Goal: Information Seeking & Learning: Learn about a topic

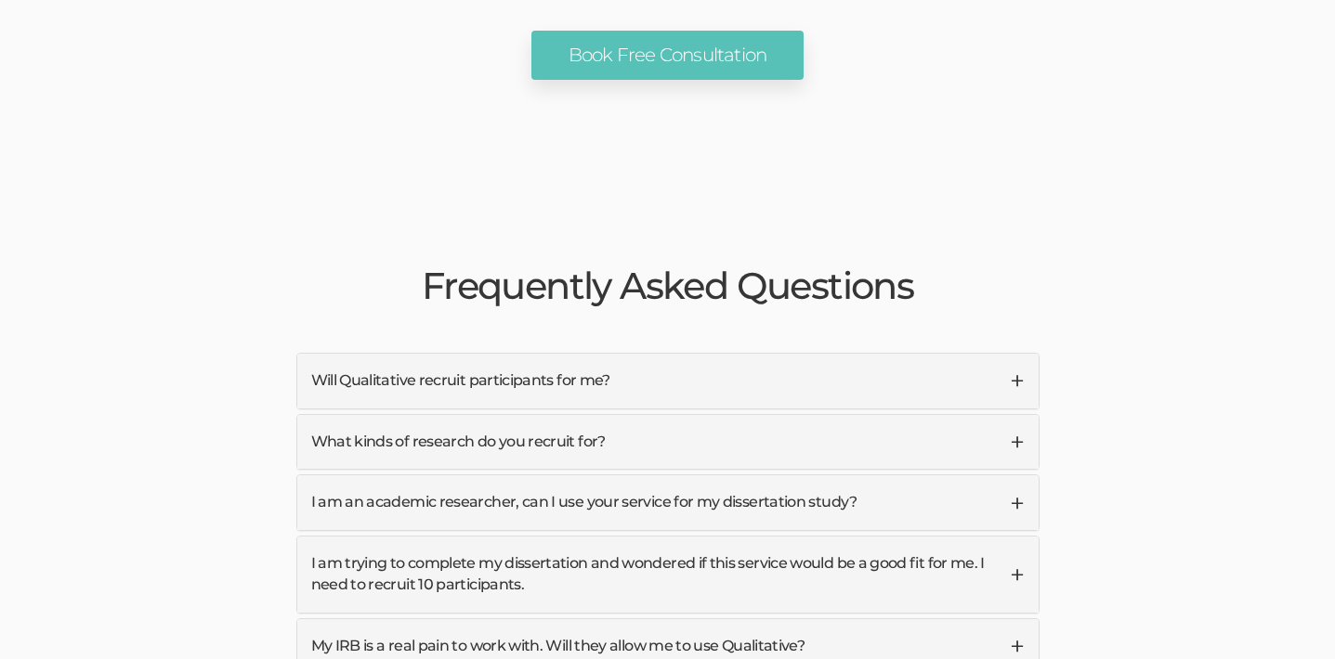
scroll to position [4233, 0]
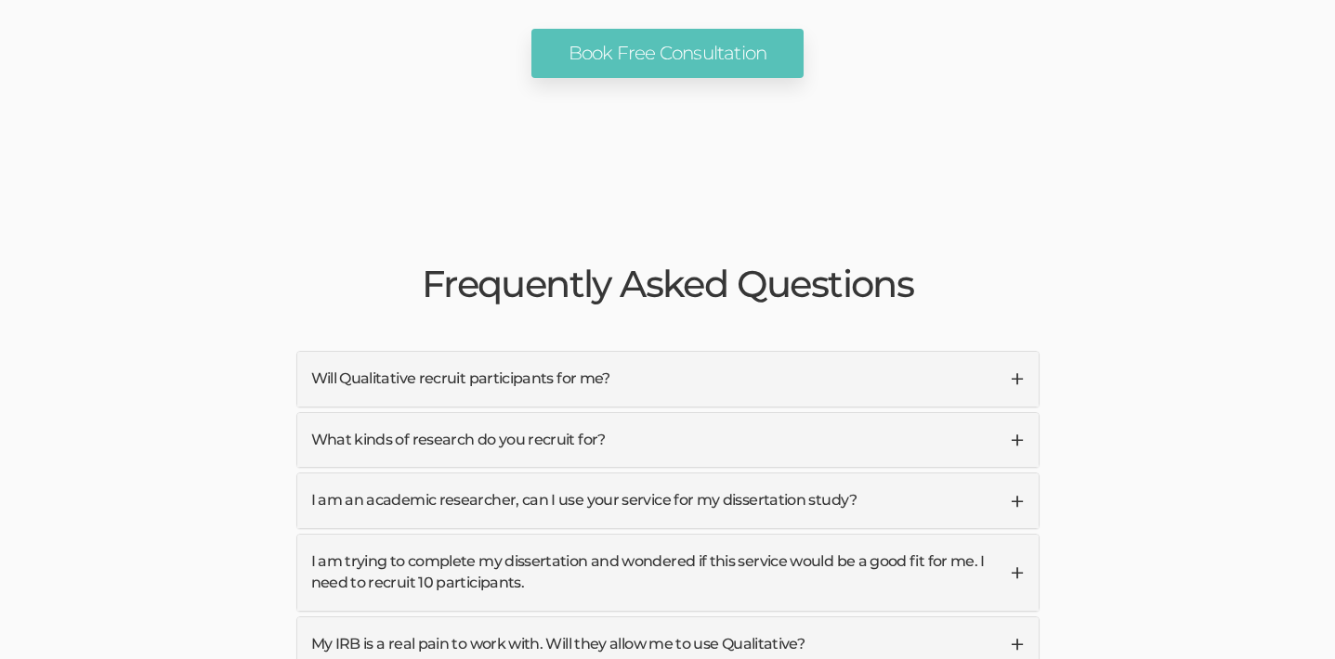
click at [1018, 352] on link "Will Qualitative recruit participants for me?" at bounding box center [667, 379] width 741 height 55
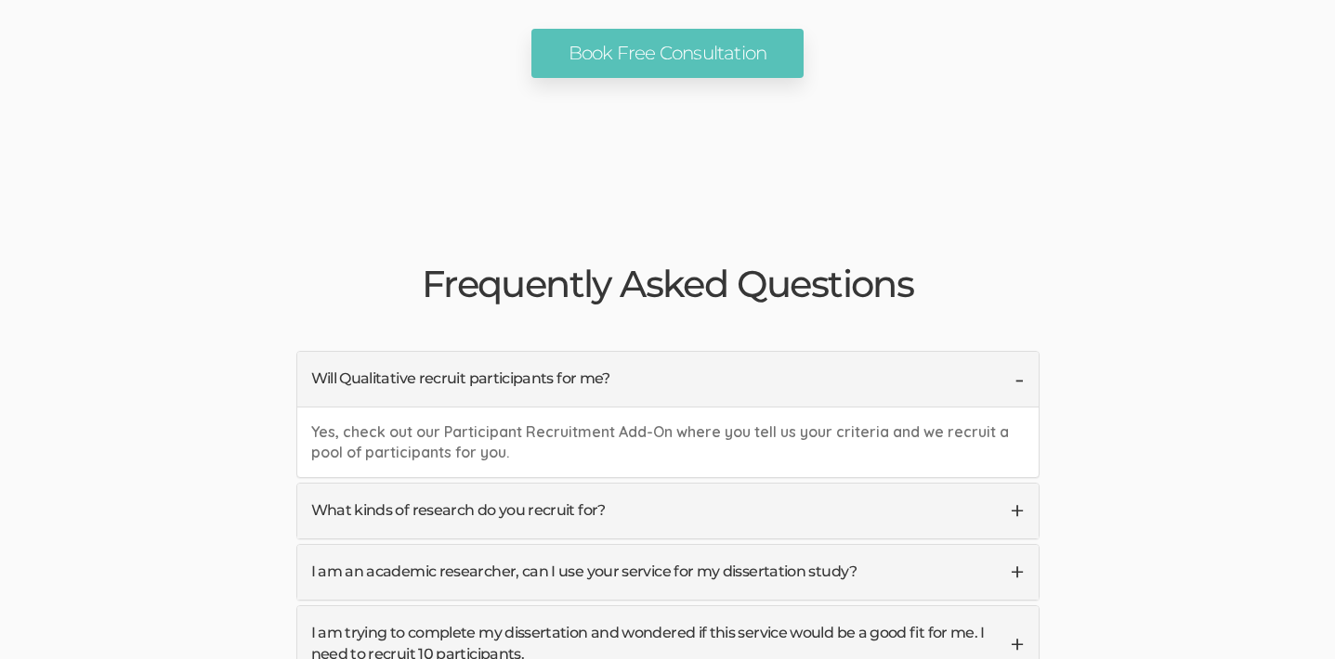
click at [1018, 352] on link "Will Qualitative recruit participants for me?" at bounding box center [667, 379] width 741 height 55
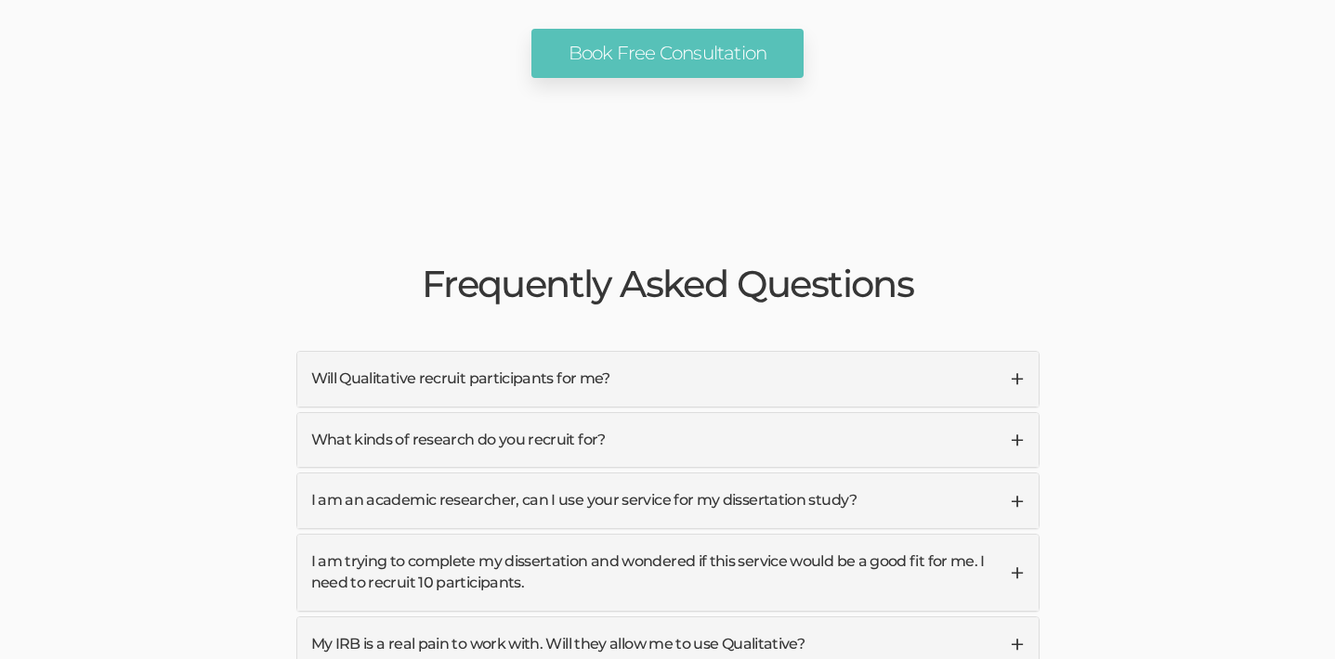
click at [1017, 413] on link "What kinds of research do you recruit for?" at bounding box center [667, 440] width 741 height 55
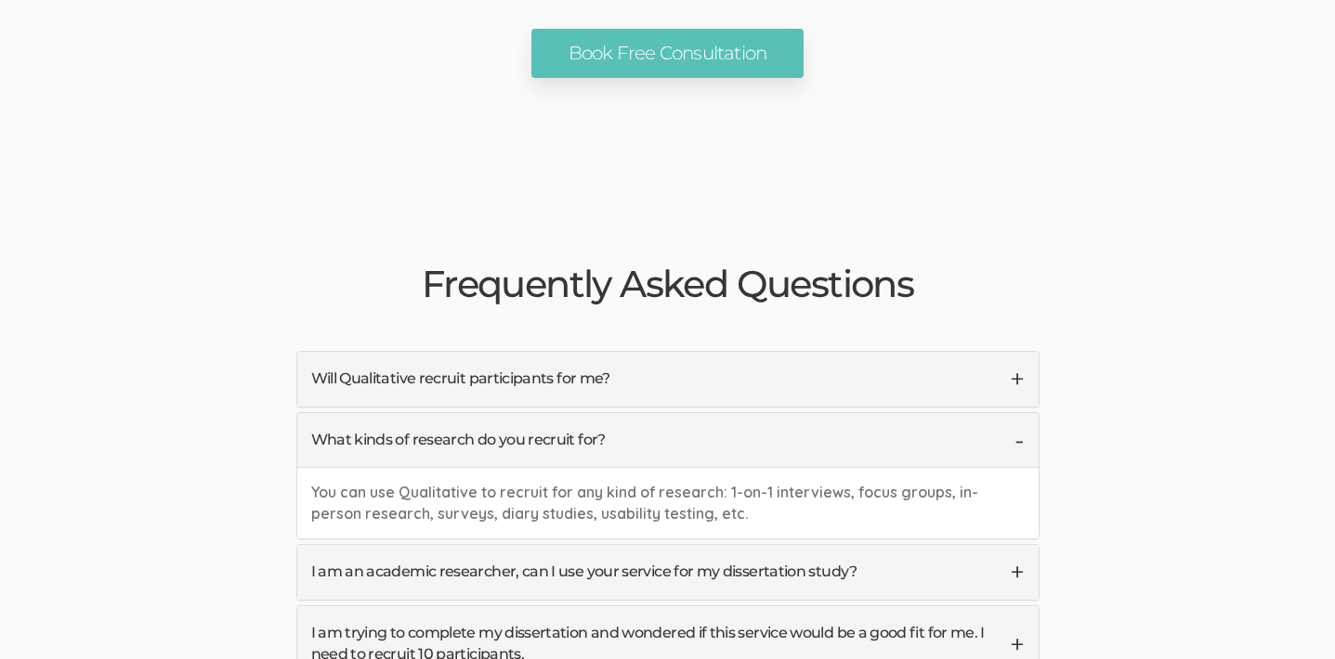
click at [1017, 413] on link "What kinds of research do you recruit for?" at bounding box center [667, 440] width 741 height 55
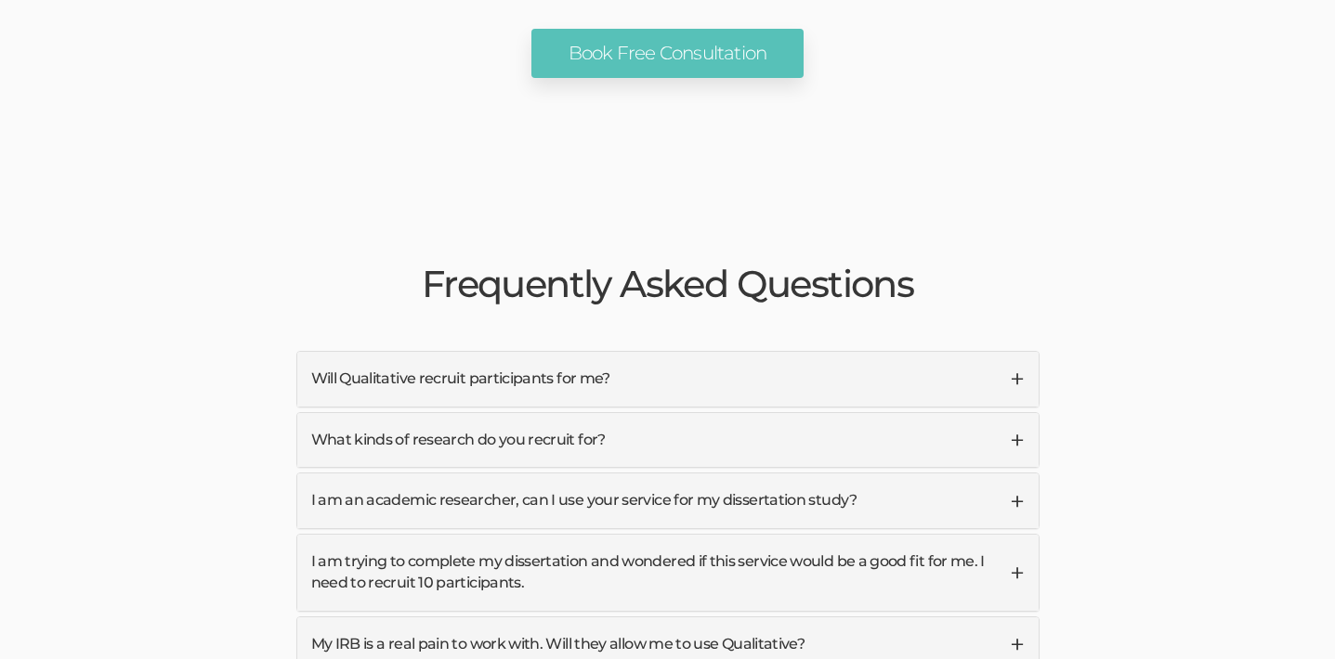
click at [1016, 474] on link "I am an academic researcher, can I use your service for my dissertation study?" at bounding box center [667, 501] width 741 height 55
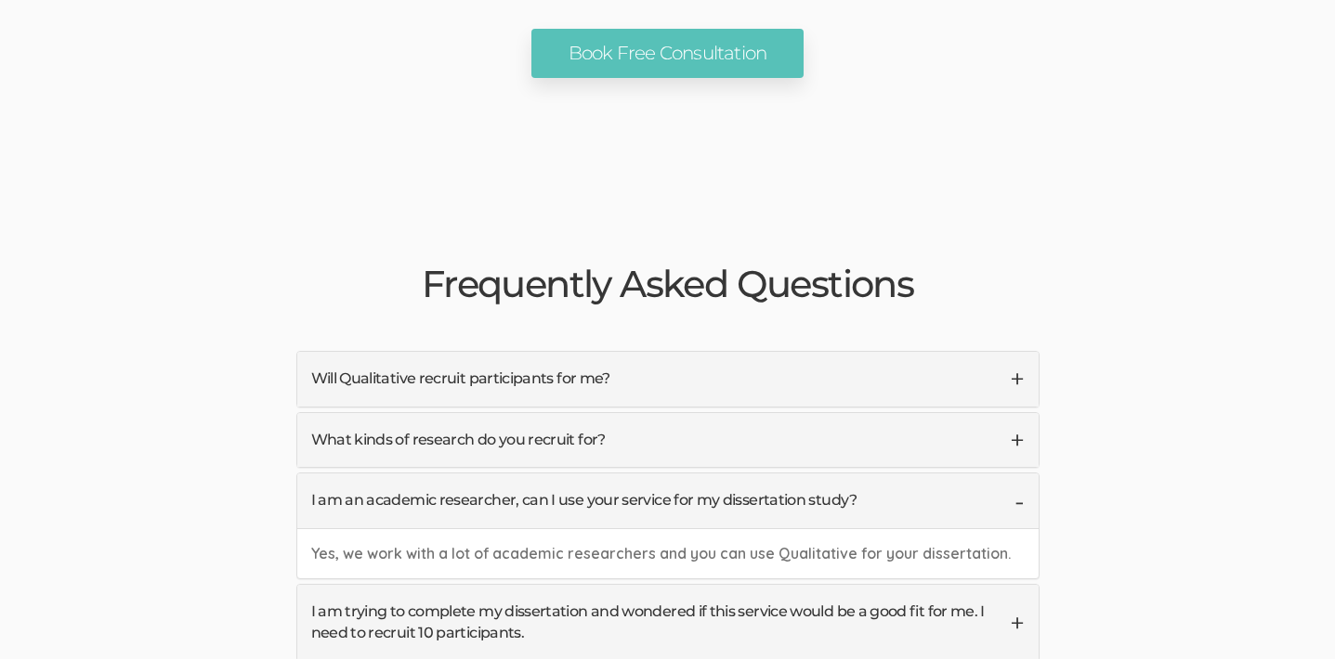
click at [1017, 474] on link "I am an academic researcher, can I use your service for my dissertation study?" at bounding box center [667, 501] width 741 height 55
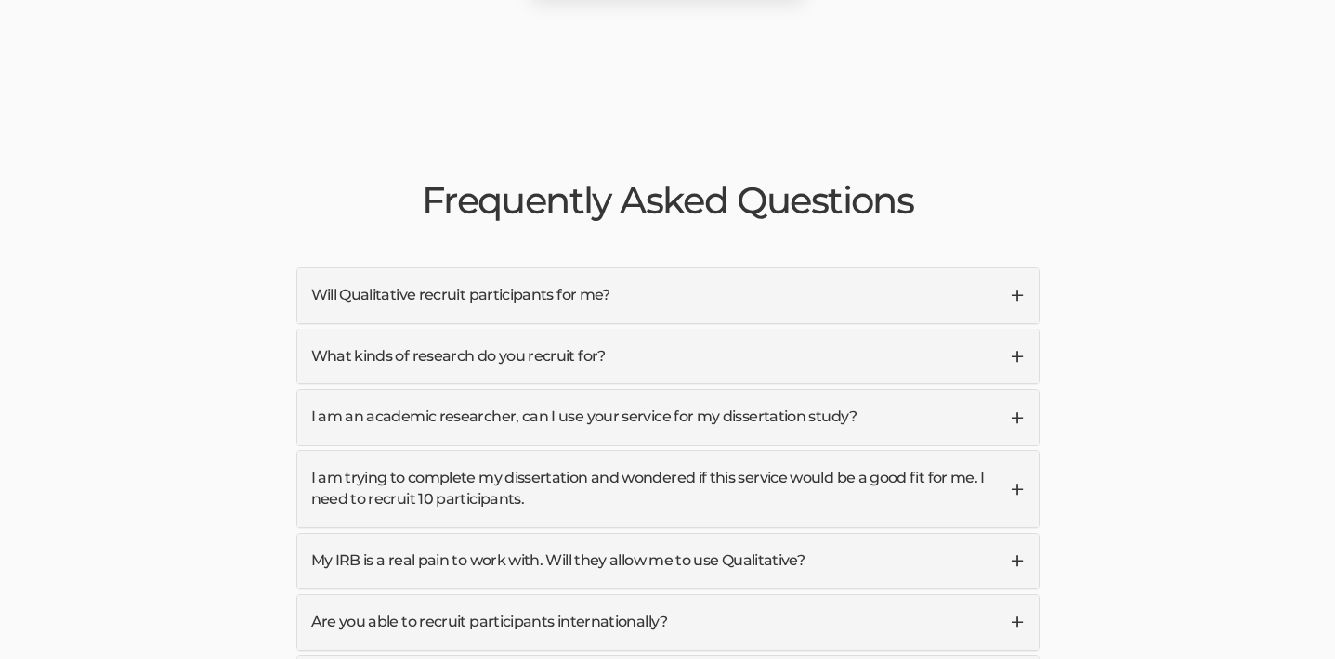
scroll to position [4319, 0]
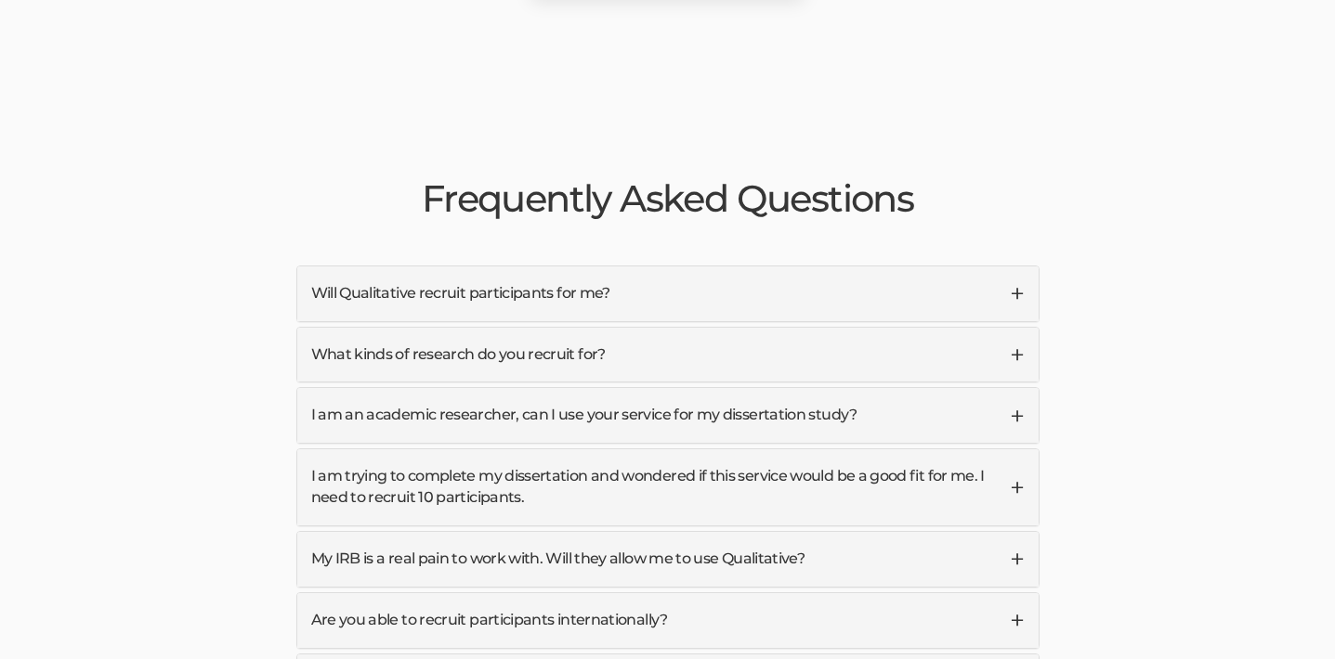
click at [1016, 450] on link "I am trying to complete my dissertation and wondered if this service would be a…" at bounding box center [667, 488] width 741 height 76
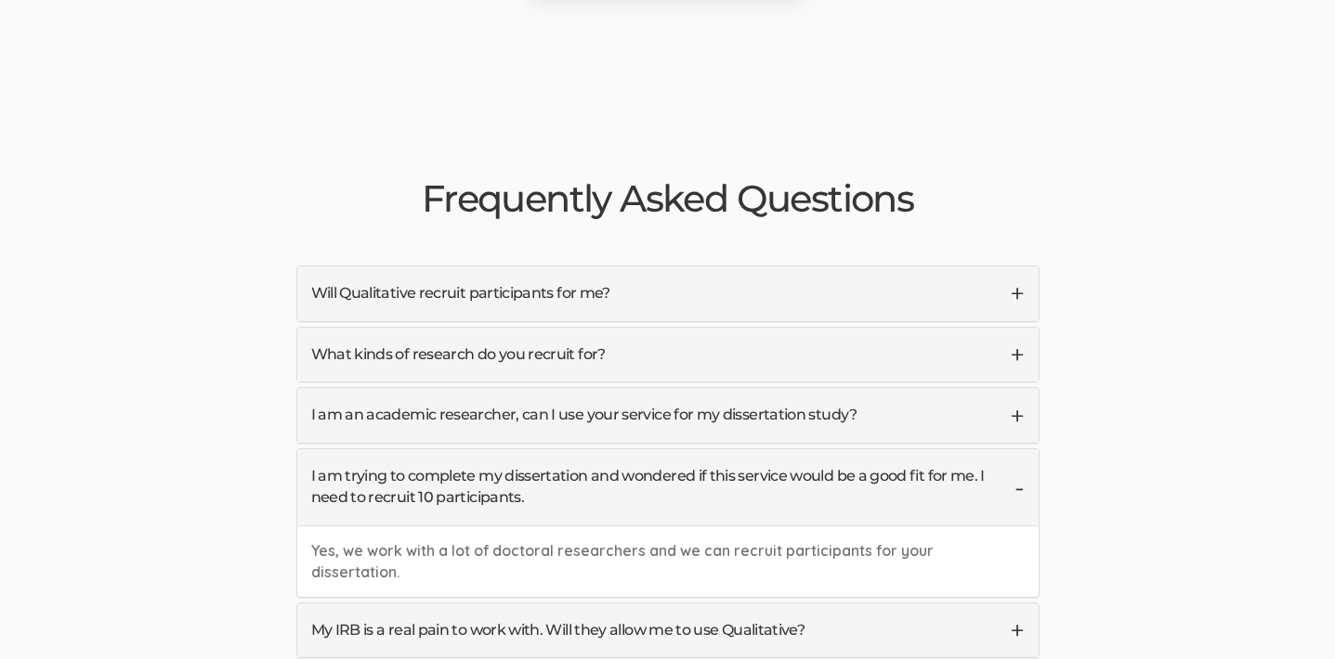
click at [1016, 450] on link "I am trying to complete my dissertation and wondered if this service would be a…" at bounding box center [667, 488] width 741 height 76
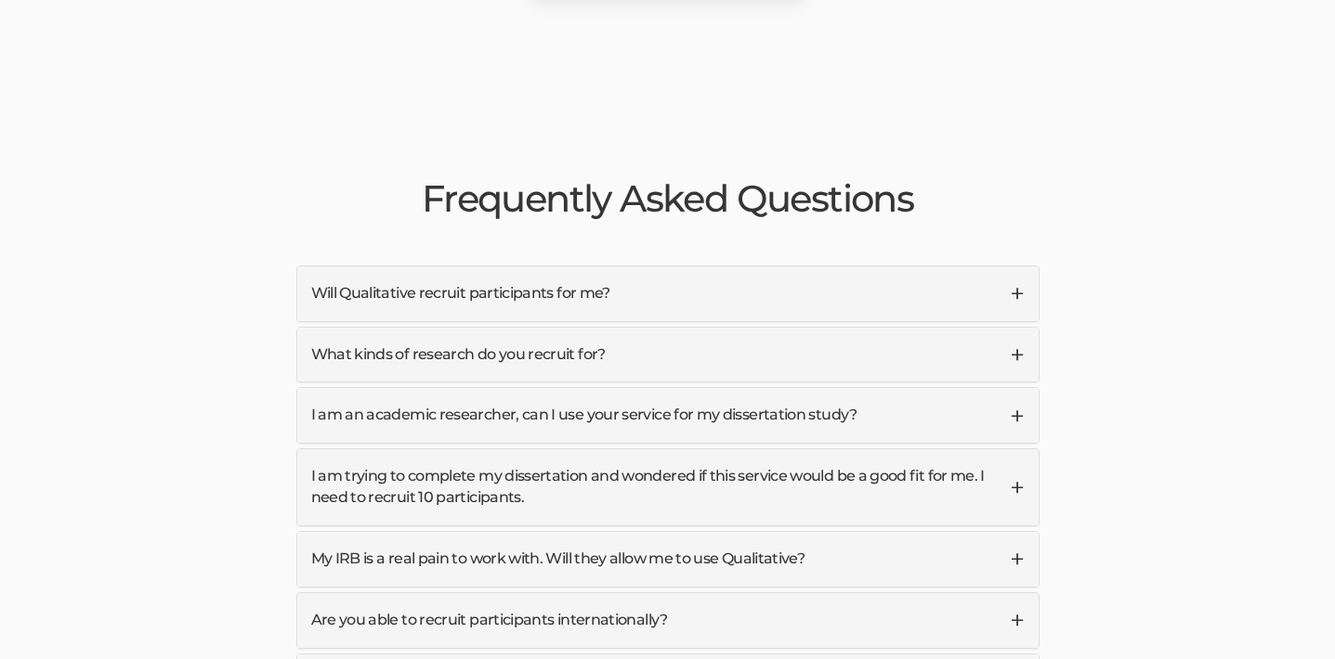
click at [1015, 532] on link "My IRB is a real pain to work with. Will they allow me to use Qualitative?" at bounding box center [667, 559] width 741 height 55
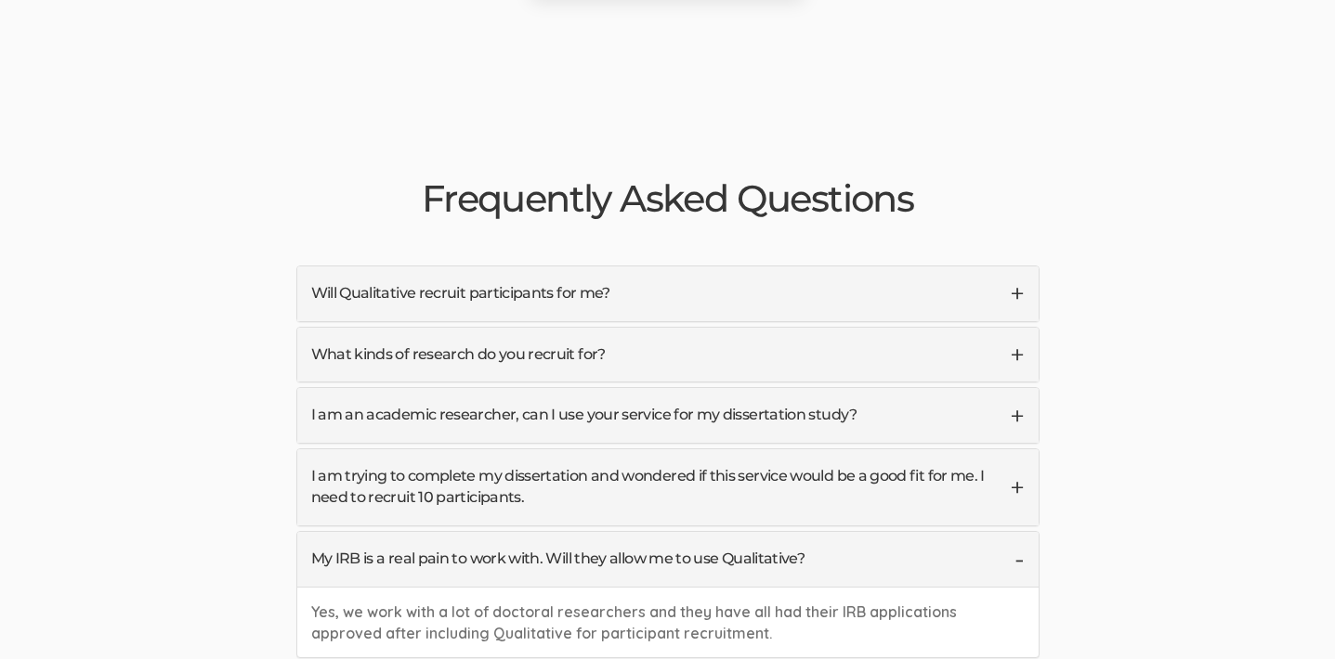
click at [1015, 532] on link "My IRB is a real pain to work with. Will they allow me to use Qualitative?" at bounding box center [667, 559] width 741 height 55
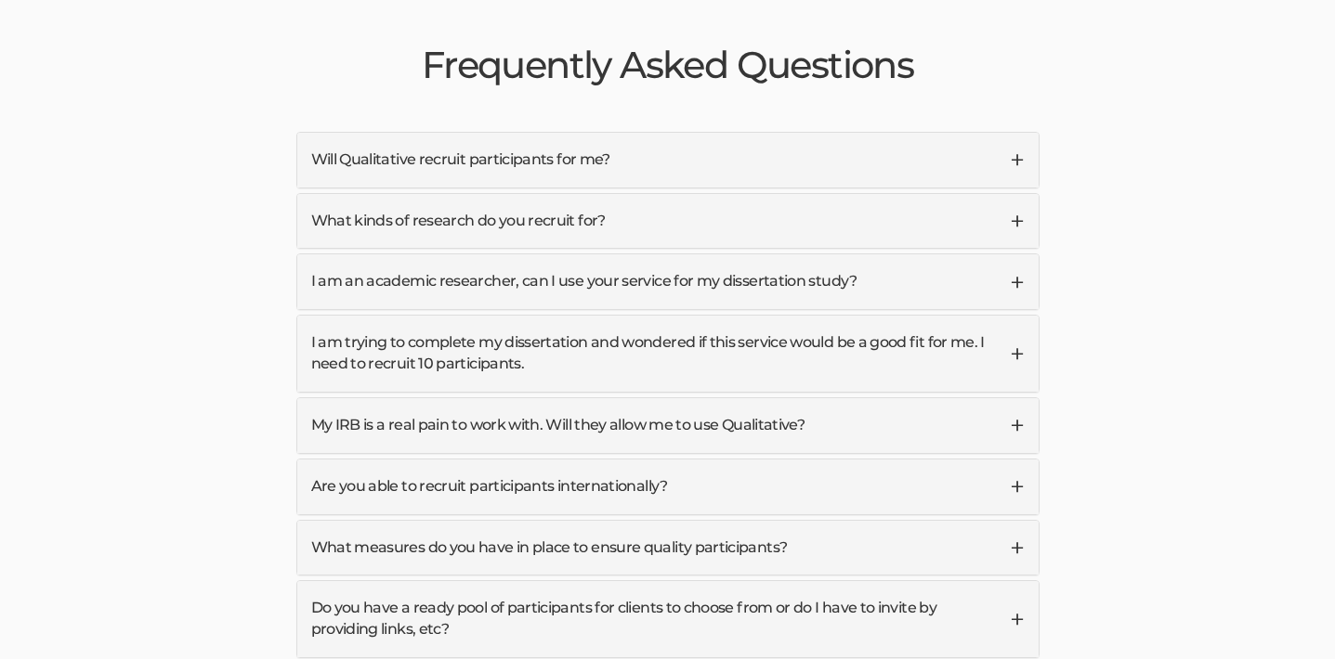
scroll to position [4455, 0]
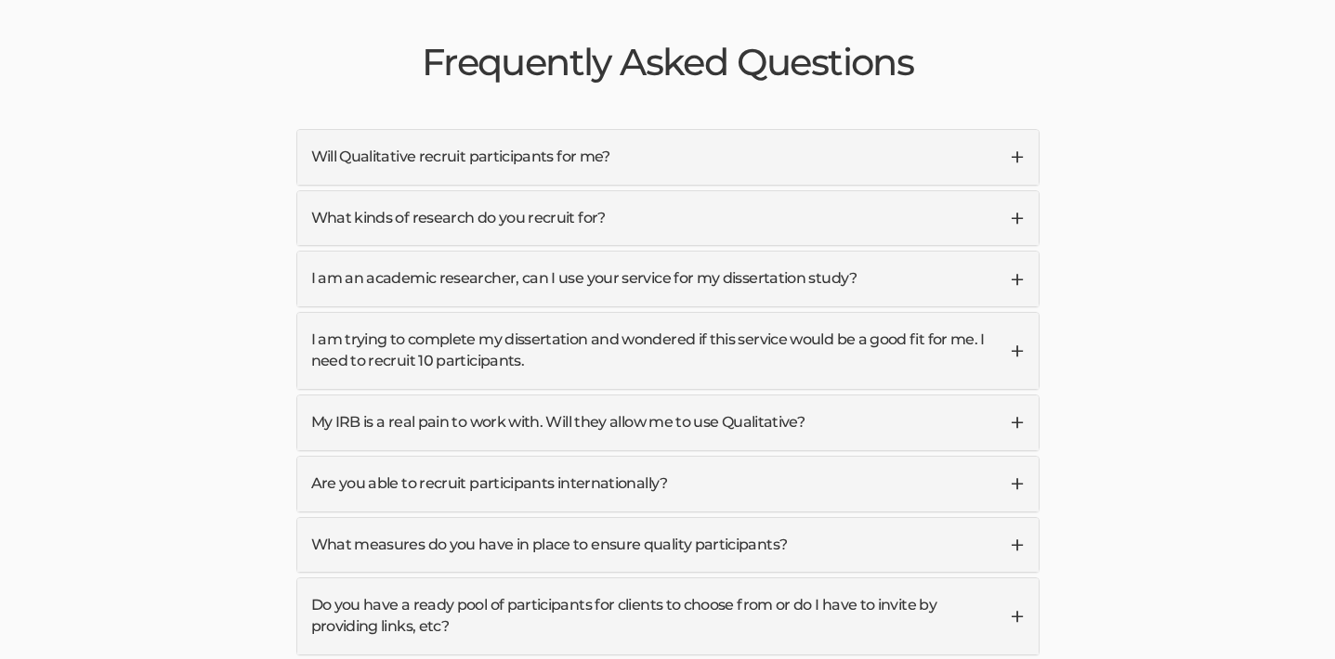
click at [1018, 457] on link "Are you able to recruit participants internationally?" at bounding box center [667, 484] width 741 height 55
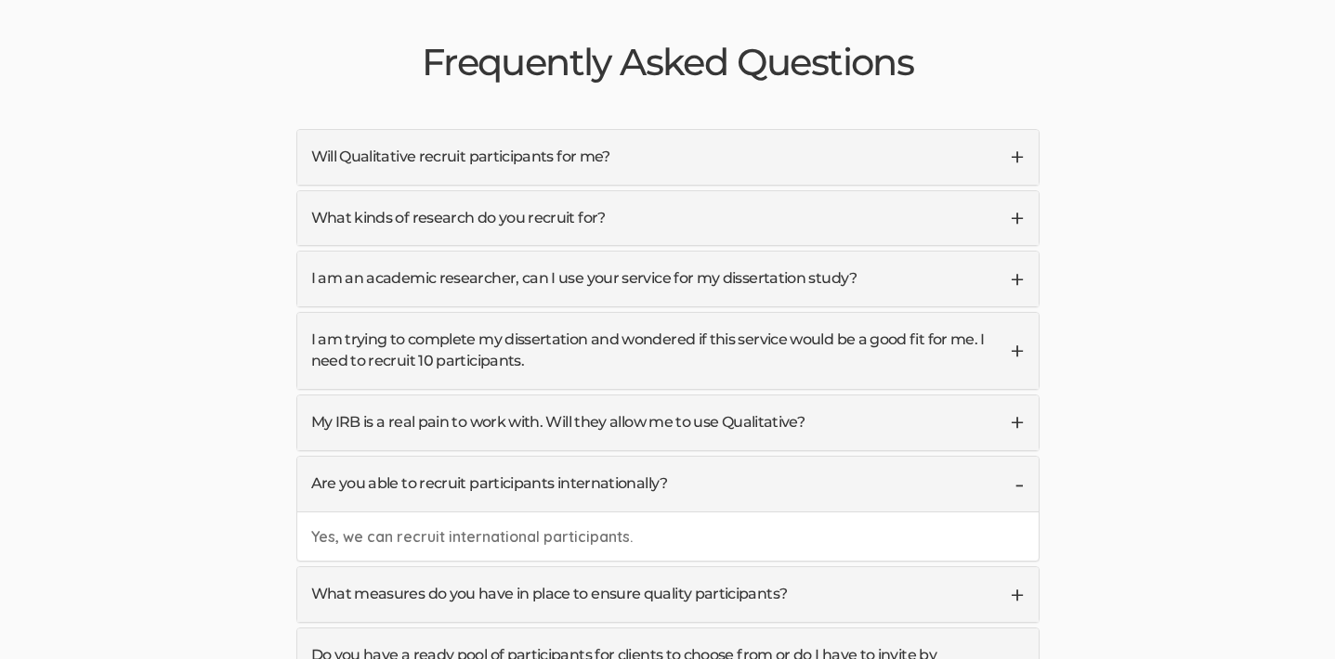
click at [1018, 457] on link "Are you able to recruit participants internationally?" at bounding box center [667, 484] width 741 height 55
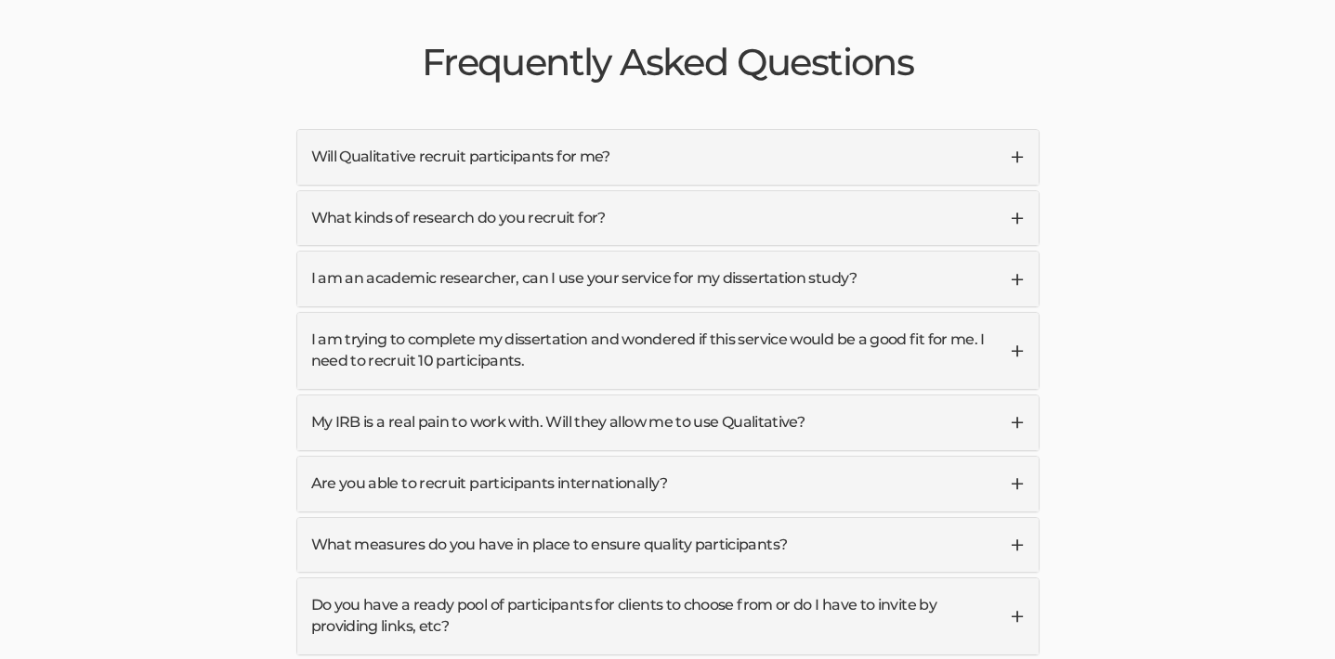
click at [1014, 518] on link "What measures do you have in place to ensure quality participants?" at bounding box center [667, 545] width 741 height 55
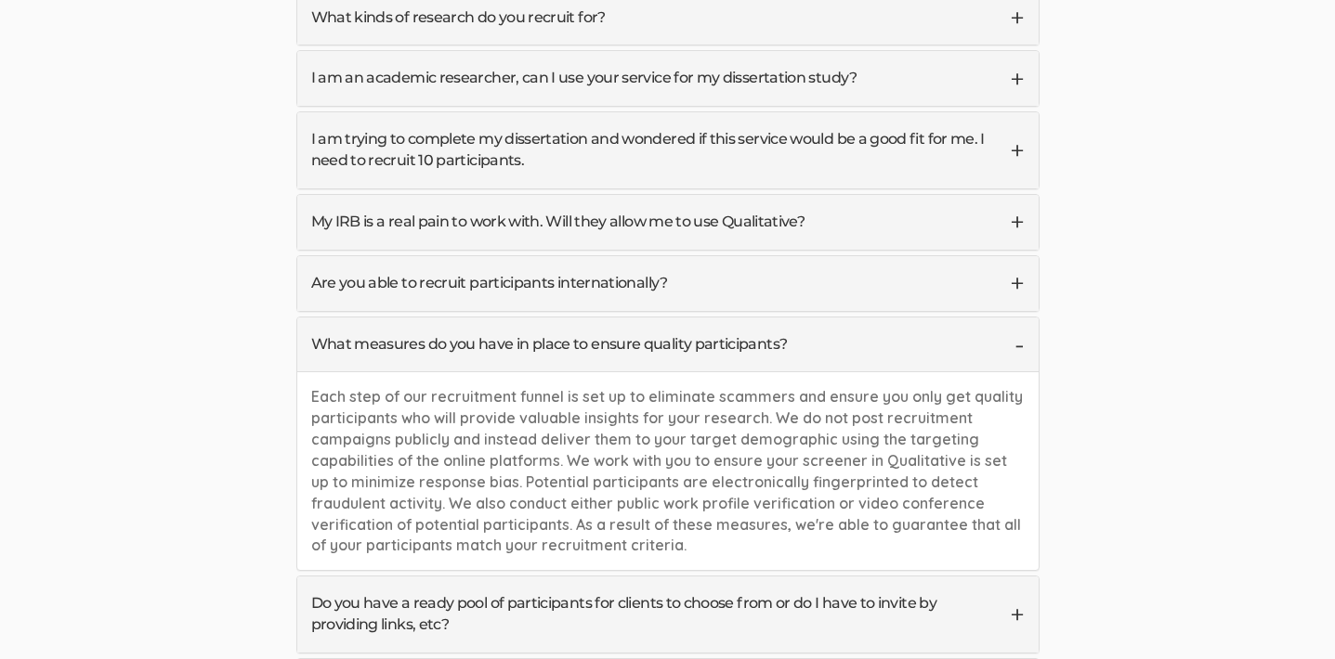
scroll to position [4662, 0]
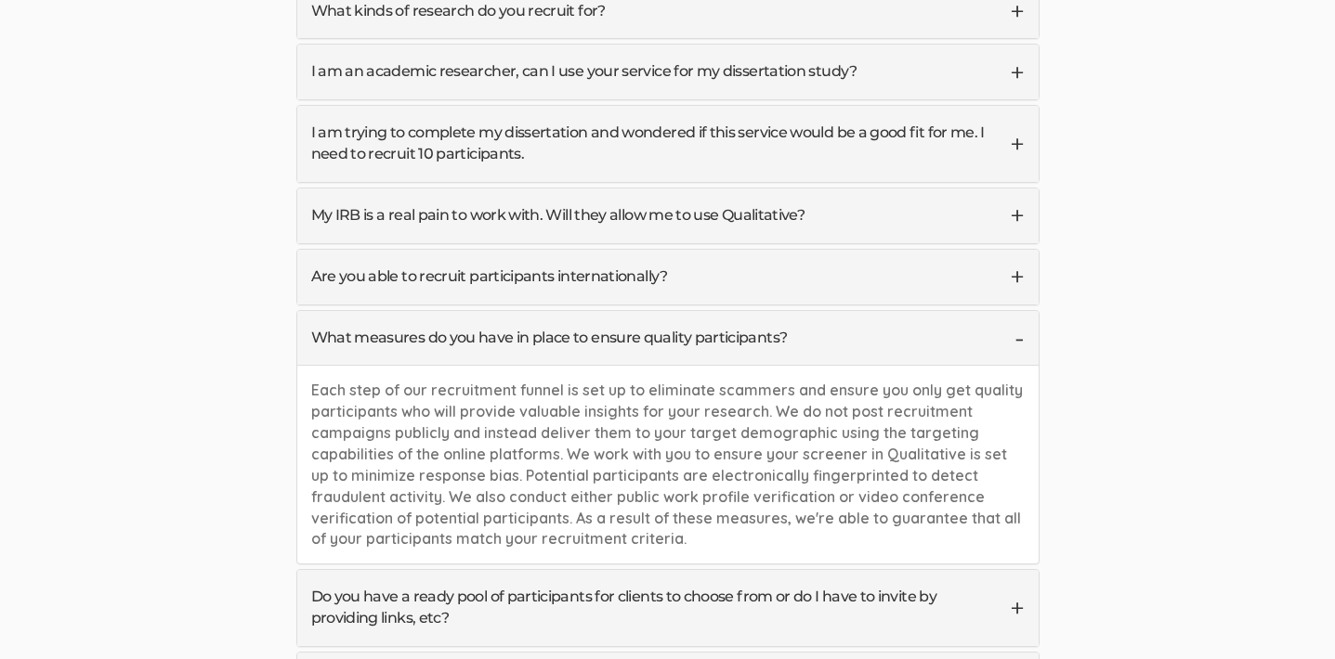
click at [1025, 311] on link "What measures do you have in place to ensure quality participants?" at bounding box center [667, 338] width 741 height 55
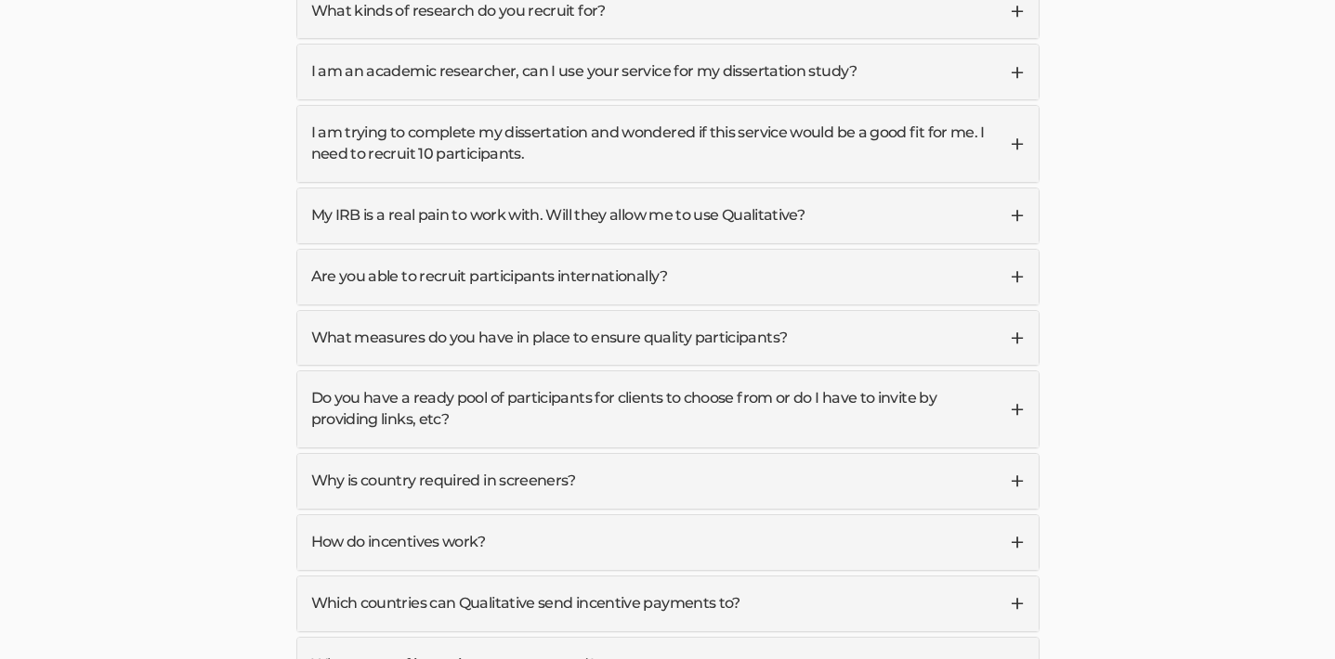
click at [1019, 372] on link "Do you have a ready pool of participants for clients to choose from or do I hav…" at bounding box center [667, 410] width 741 height 76
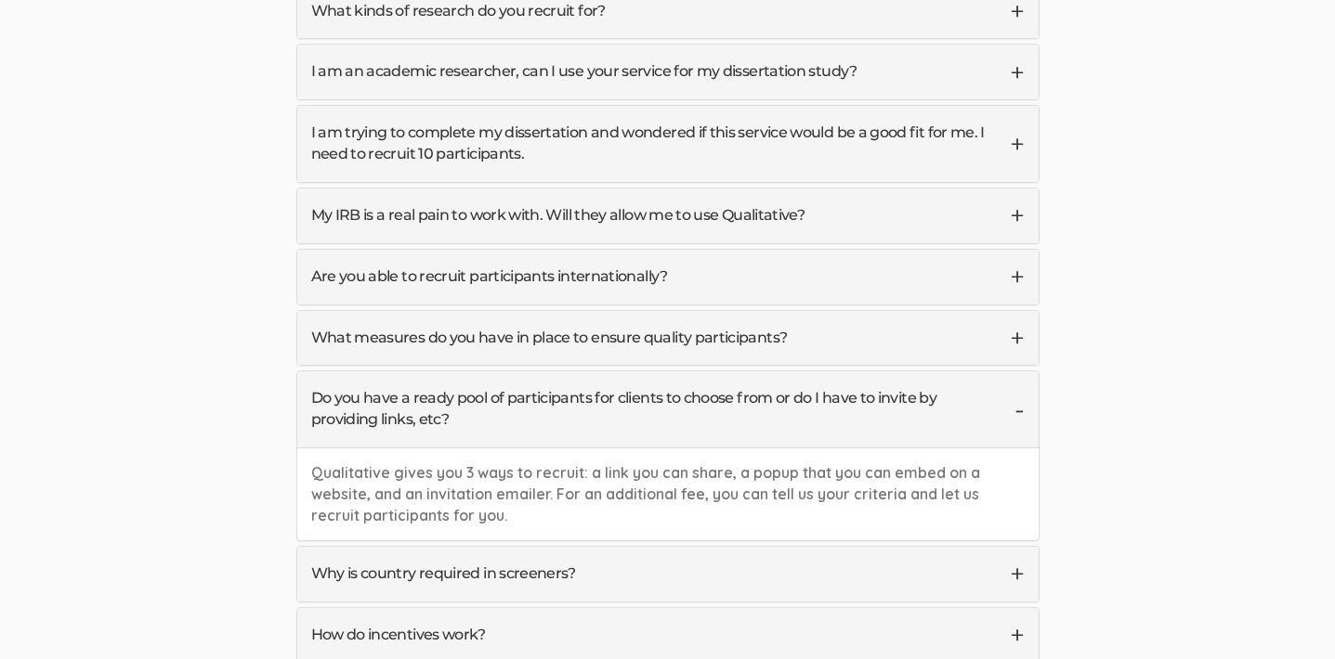
click at [1023, 372] on link "Do you have a ready pool of participants for clients to choose from or do I hav…" at bounding box center [667, 410] width 741 height 76
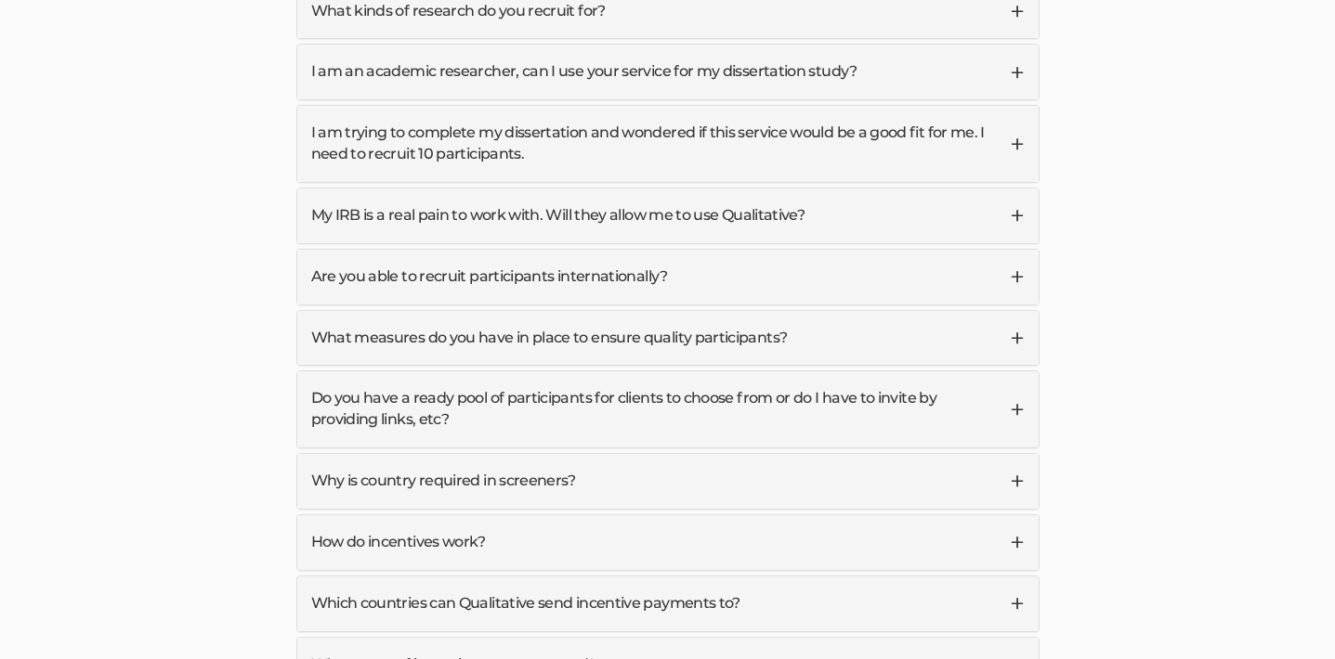
click at [1018, 454] on link "Why is country required in screeners?" at bounding box center [667, 481] width 741 height 55
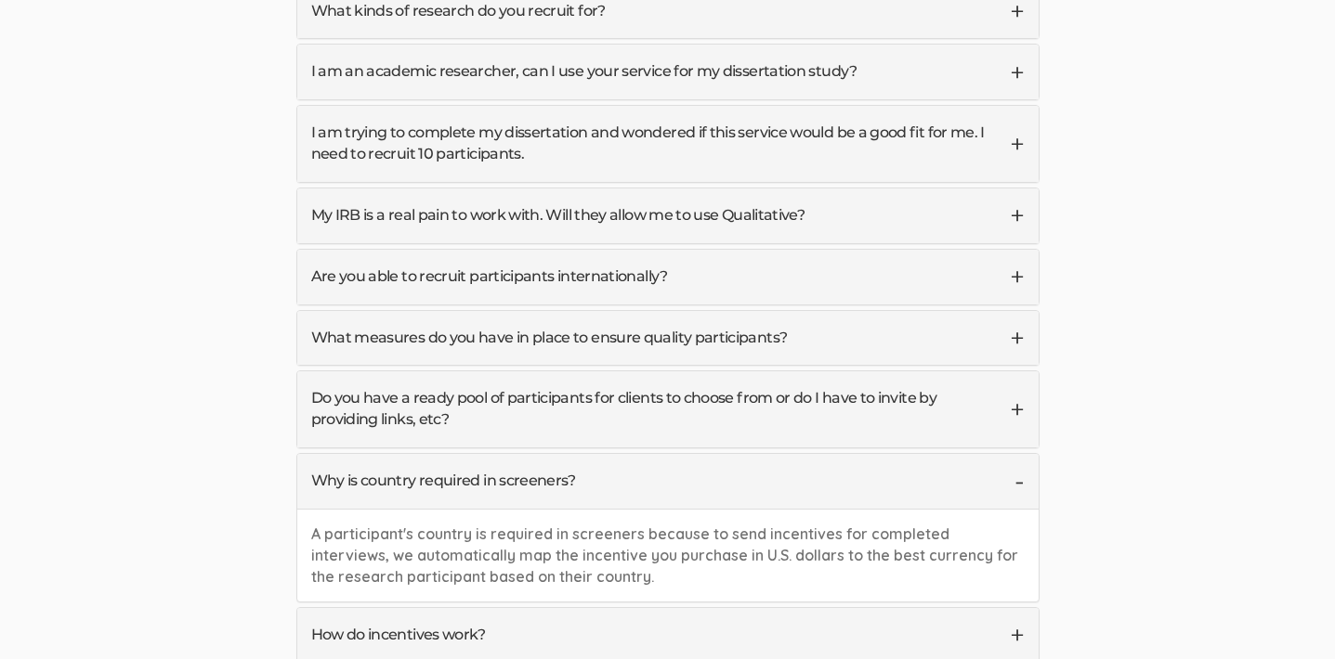
click at [1019, 454] on link "Why is country required in screeners?" at bounding box center [667, 481] width 741 height 55
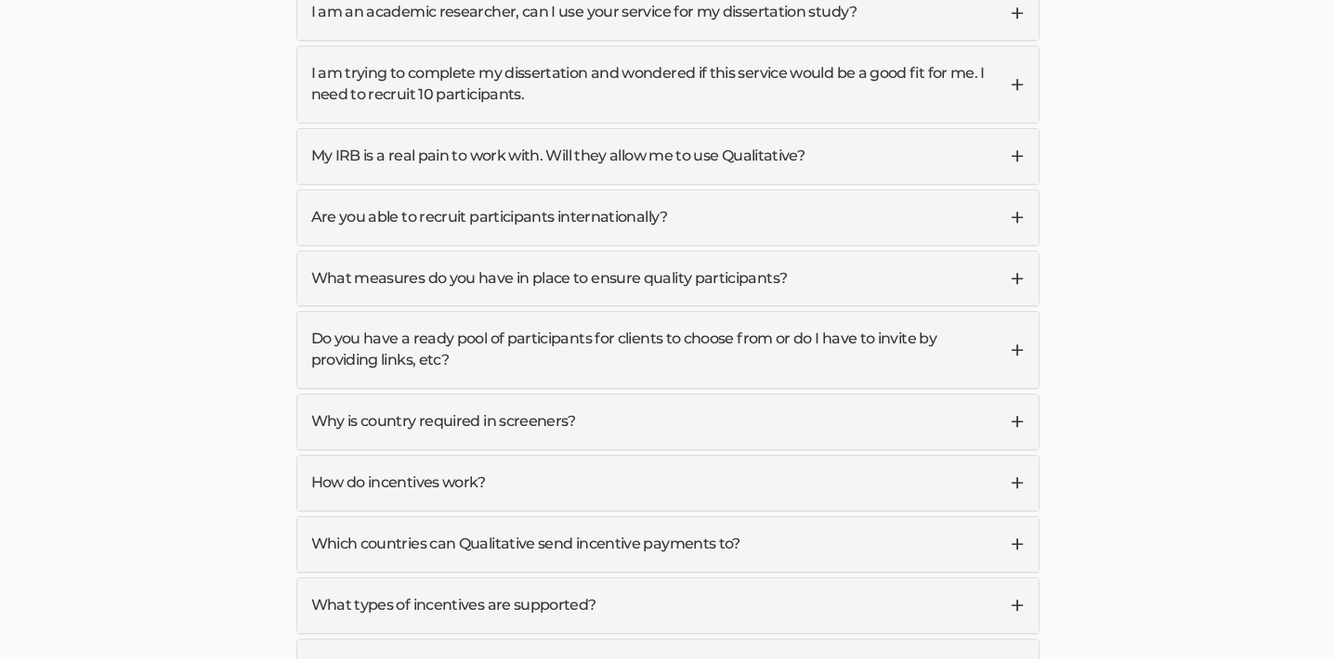
scroll to position [4728, 0]
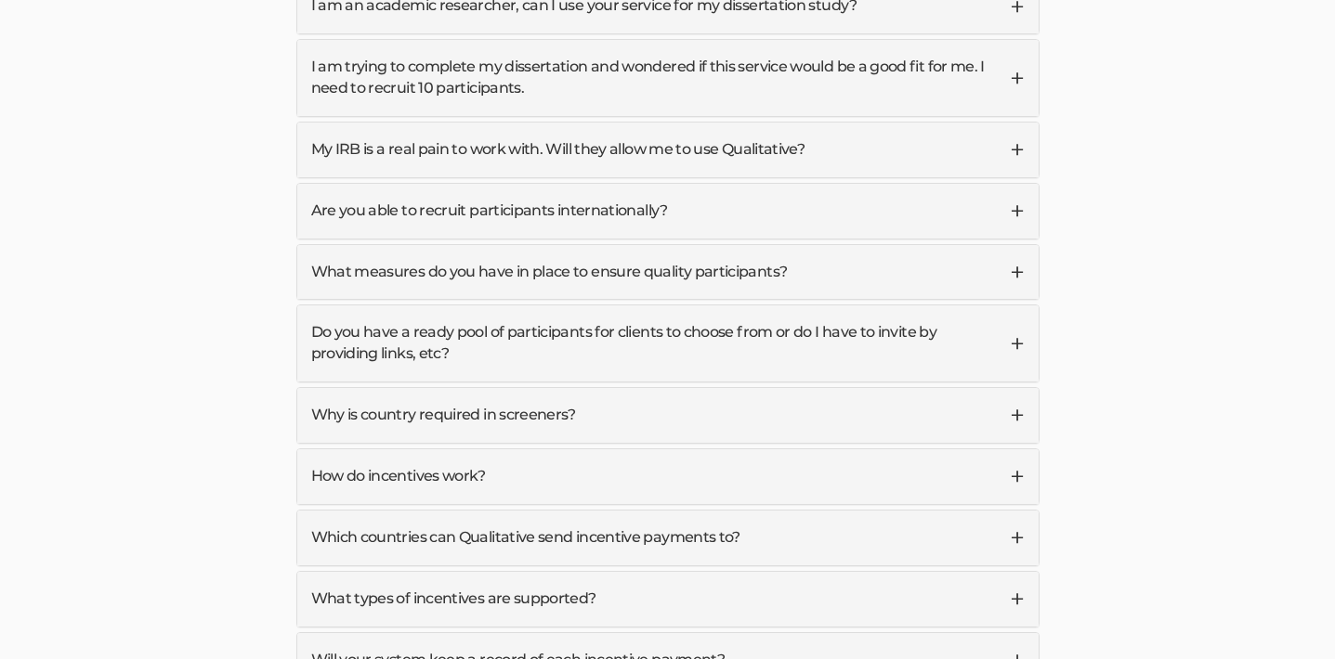
click at [1012, 450] on link "How do incentives work?" at bounding box center [667, 477] width 741 height 55
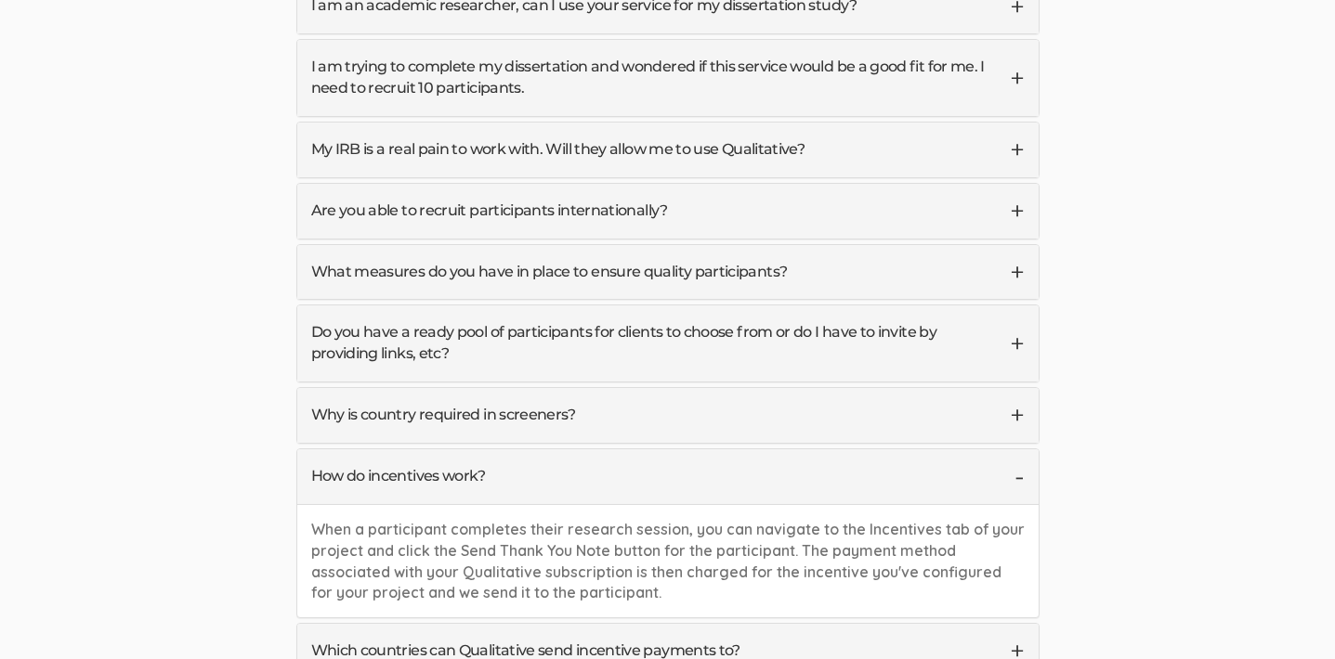
click at [1012, 450] on link "How do incentives work?" at bounding box center [667, 477] width 741 height 55
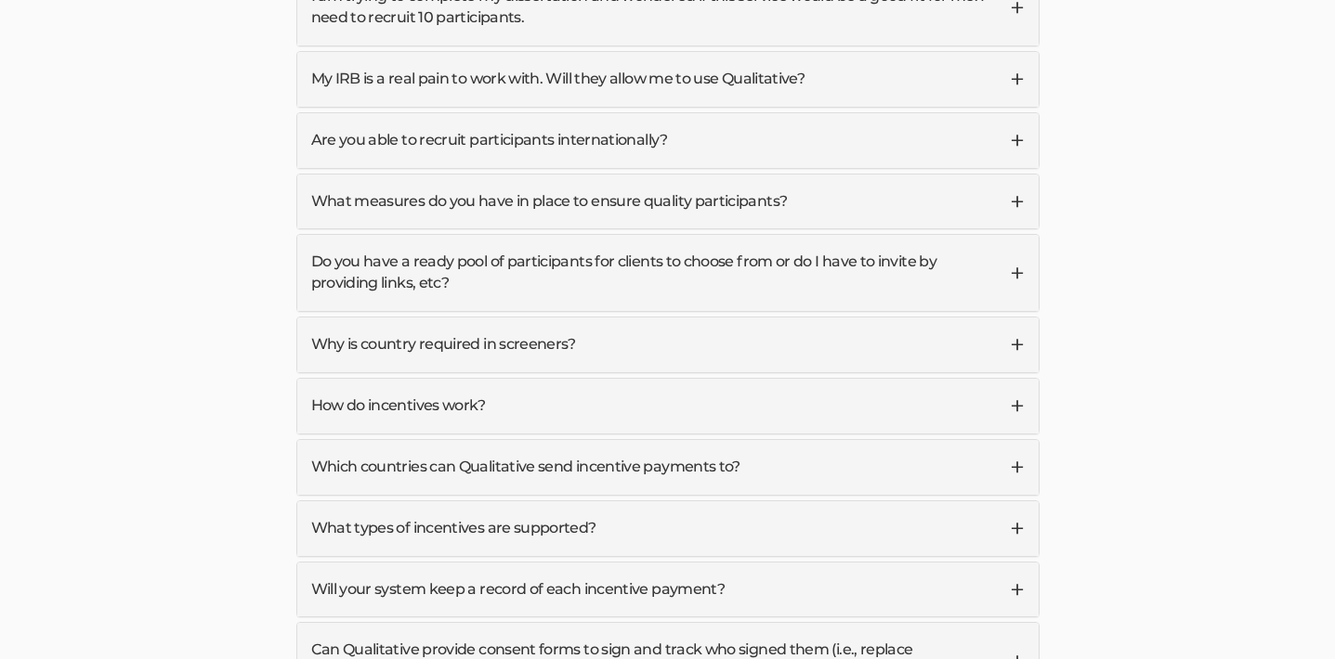
scroll to position [4804, 0]
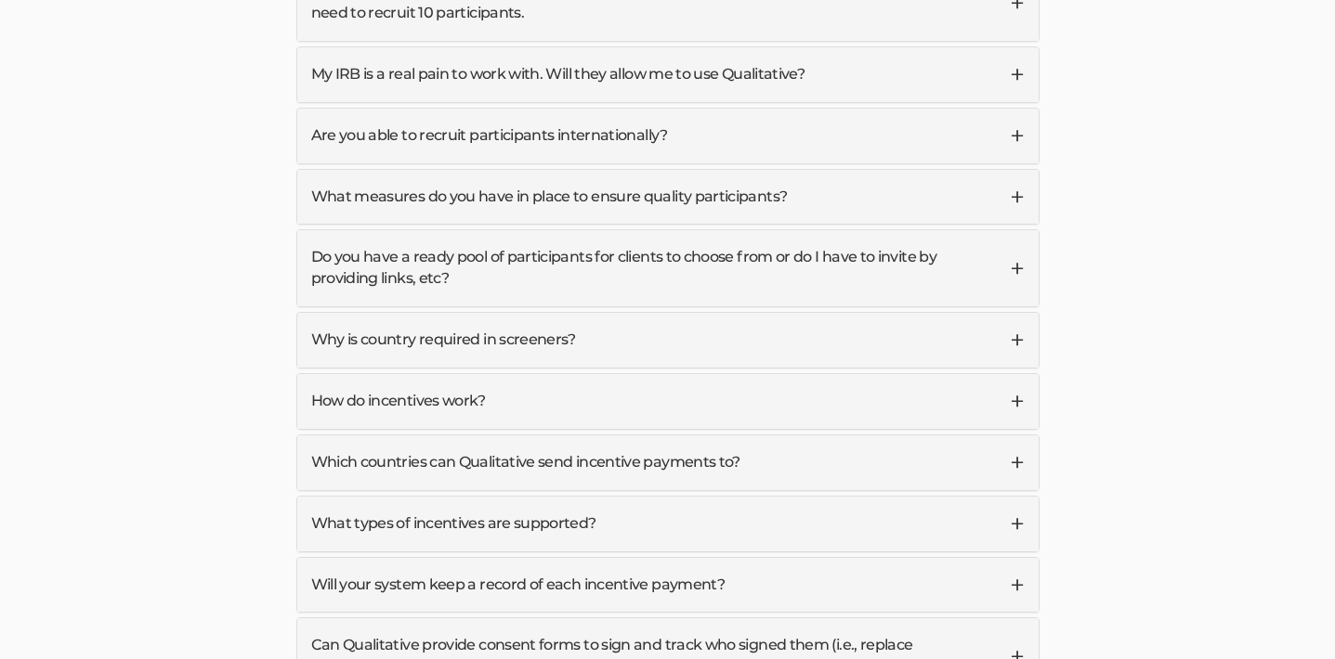
click at [1015, 436] on link "Which countries can Qualitative send incentive payments to?" at bounding box center [667, 463] width 741 height 55
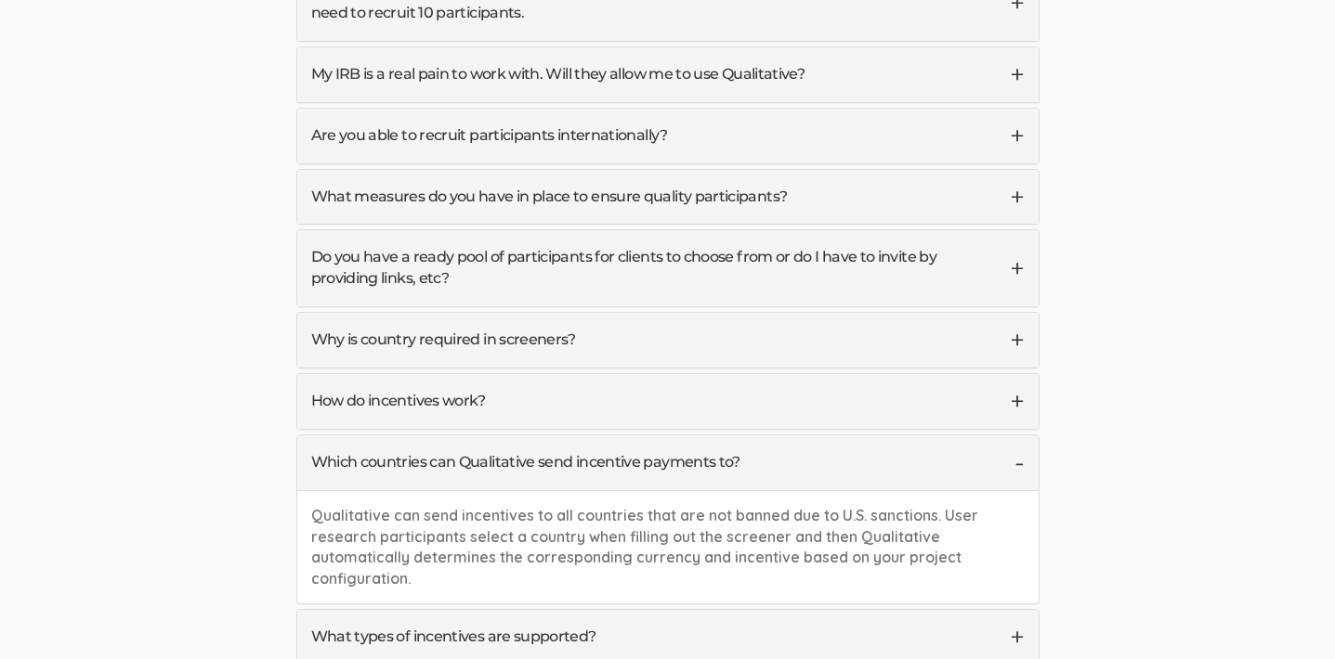
click at [1015, 436] on link "Which countries can Qualitative send incentive payments to?" at bounding box center [667, 463] width 741 height 55
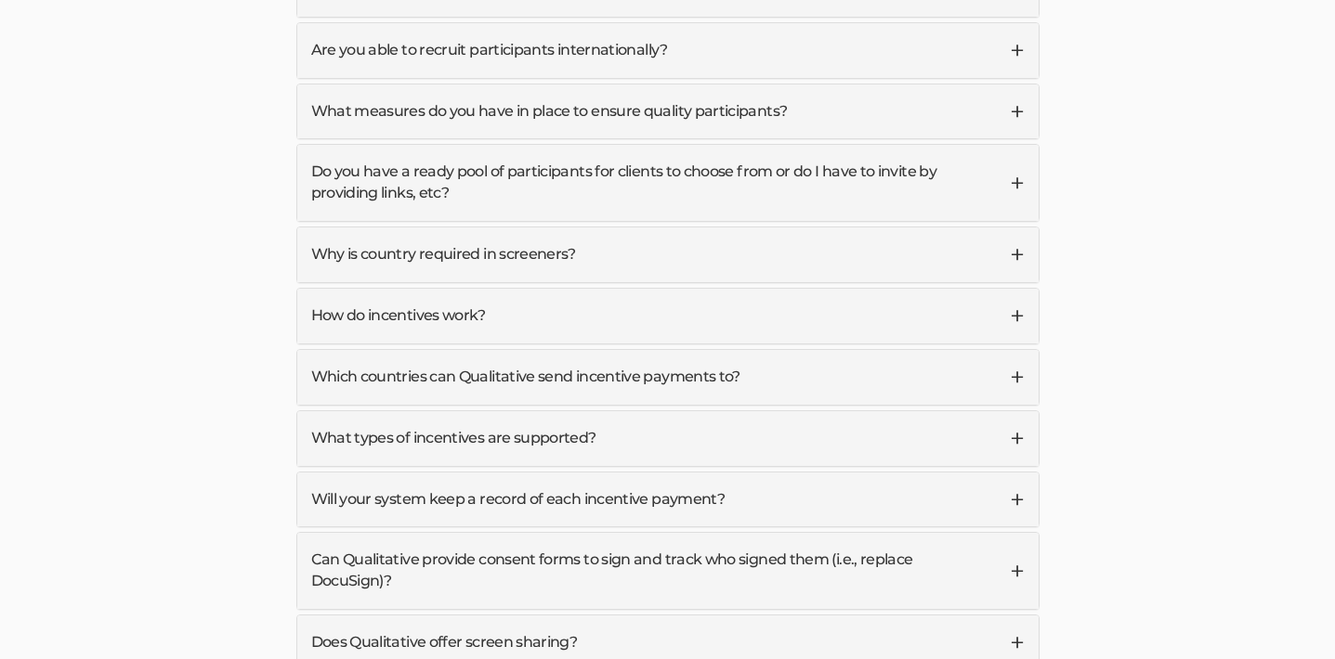
scroll to position [4890, 0]
click at [1014, 411] on link "What types of incentives are supported?" at bounding box center [667, 438] width 741 height 55
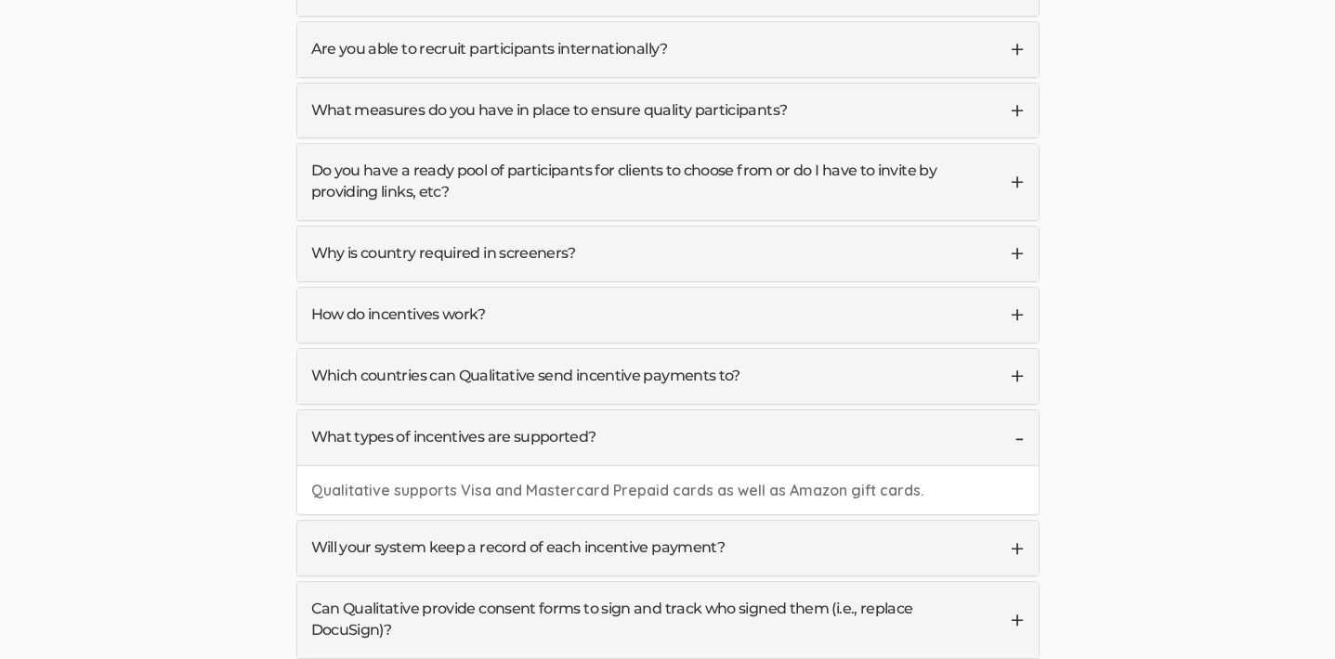
click at [1014, 411] on link "What types of incentives are supported?" at bounding box center [667, 438] width 741 height 55
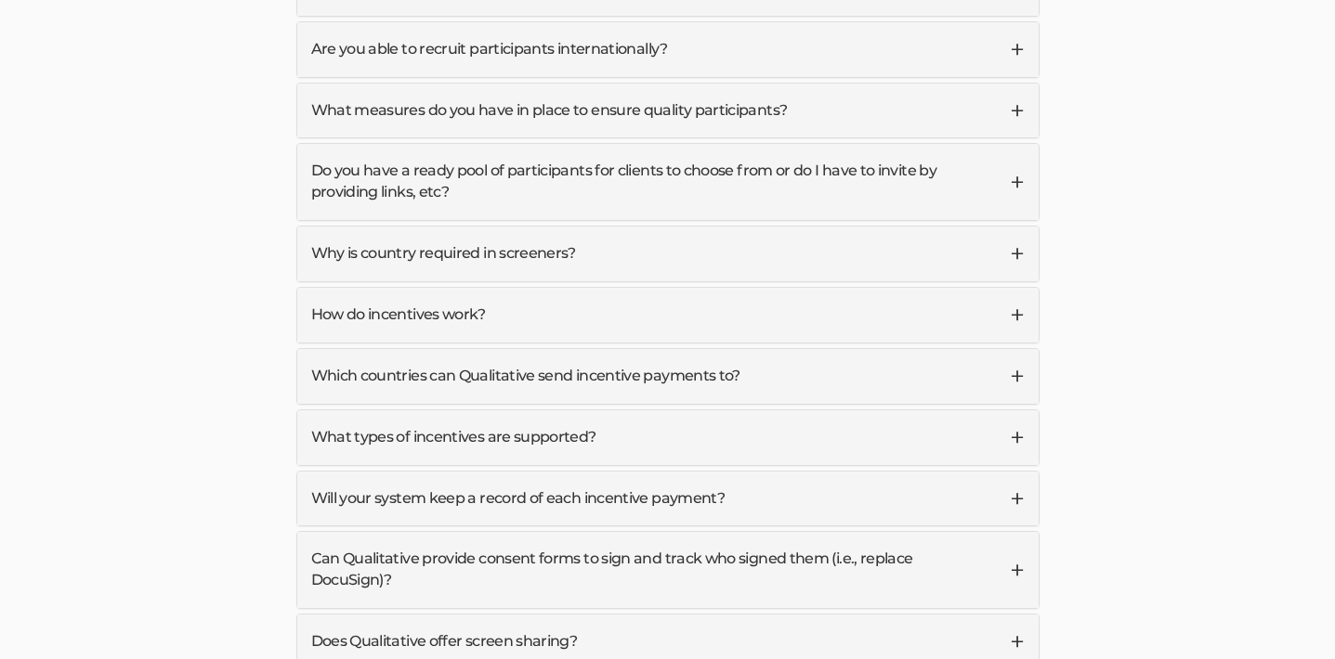
click at [1014, 472] on link "Will your system keep a record of each incentive payment?" at bounding box center [667, 499] width 741 height 55
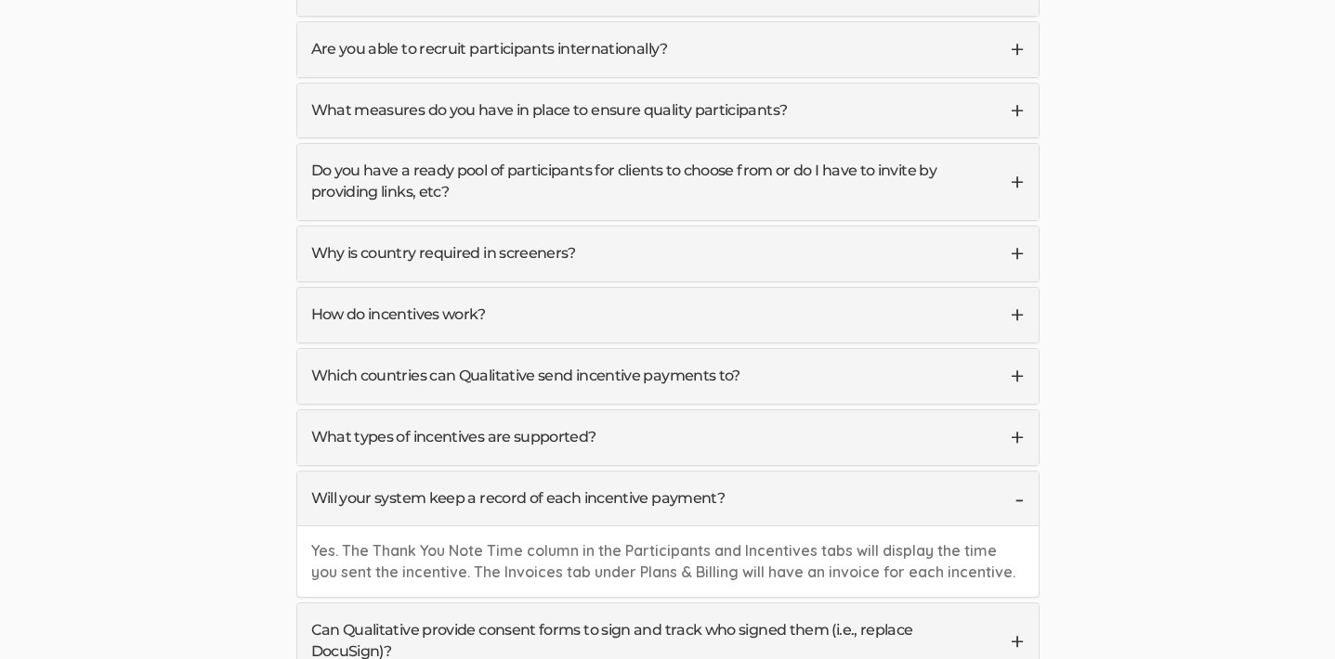
click at [1014, 472] on link "Will your system keep a record of each incentive payment?" at bounding box center [667, 499] width 741 height 55
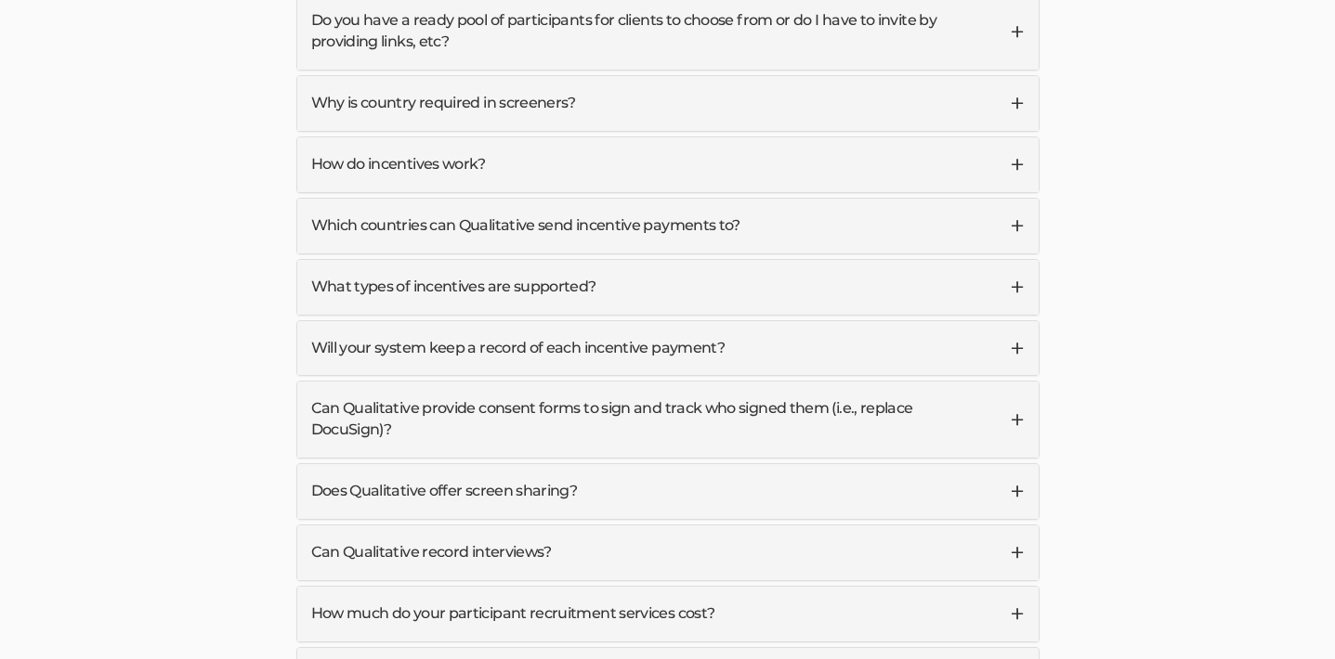
scroll to position [5042, 0]
click at [1016, 380] on link "Can Qualitative provide consent forms to sign and track who signed them (i.e., …" at bounding box center [667, 418] width 741 height 76
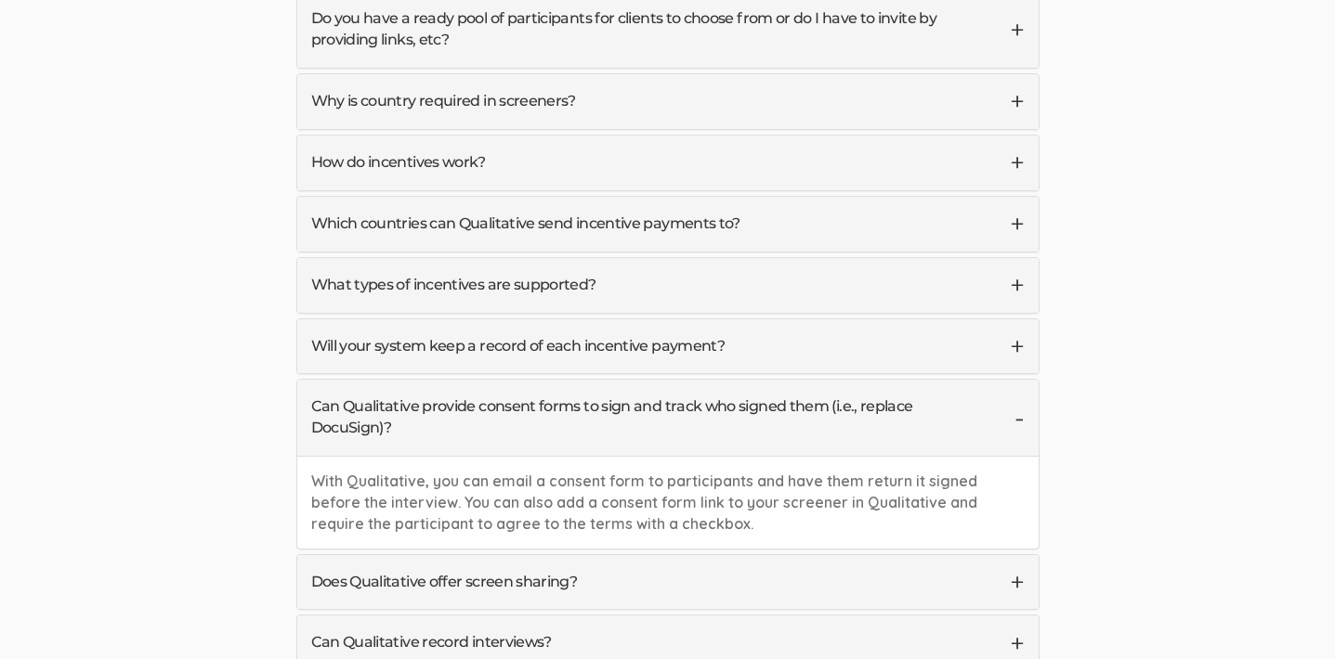
click at [1016, 380] on link "Can Qualitative provide consent forms to sign and track who signed them (i.e., …" at bounding box center [667, 418] width 741 height 76
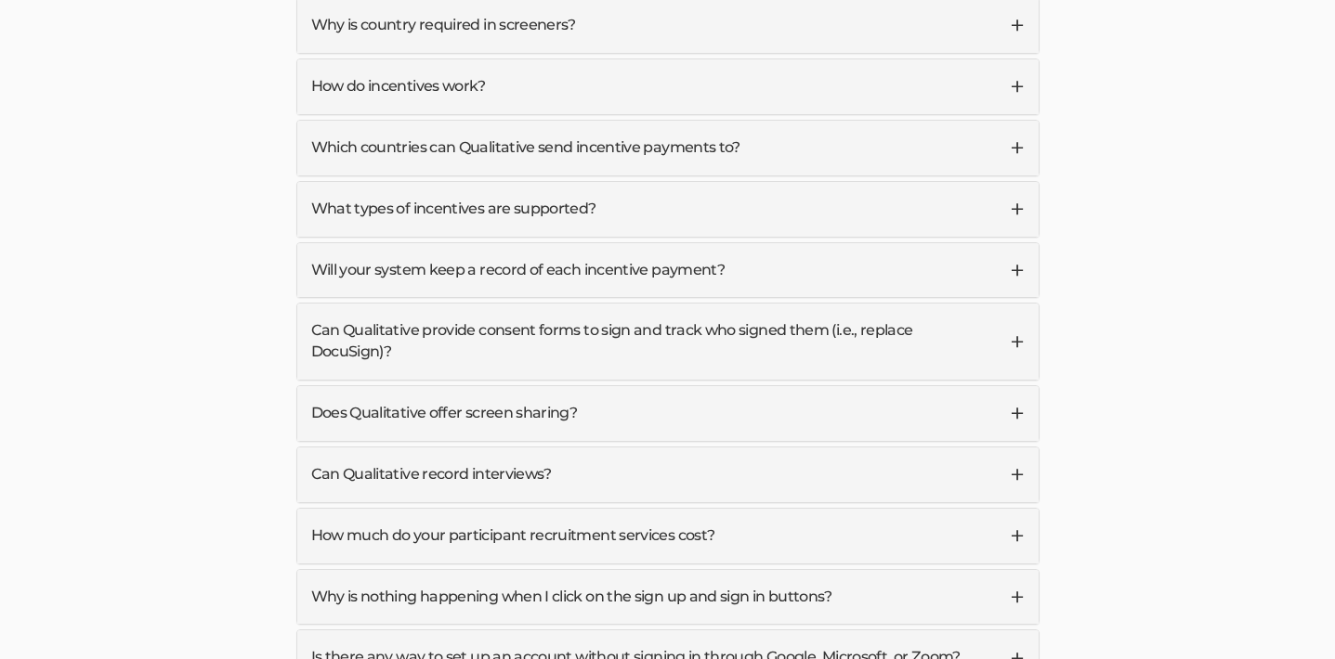
scroll to position [5121, 0]
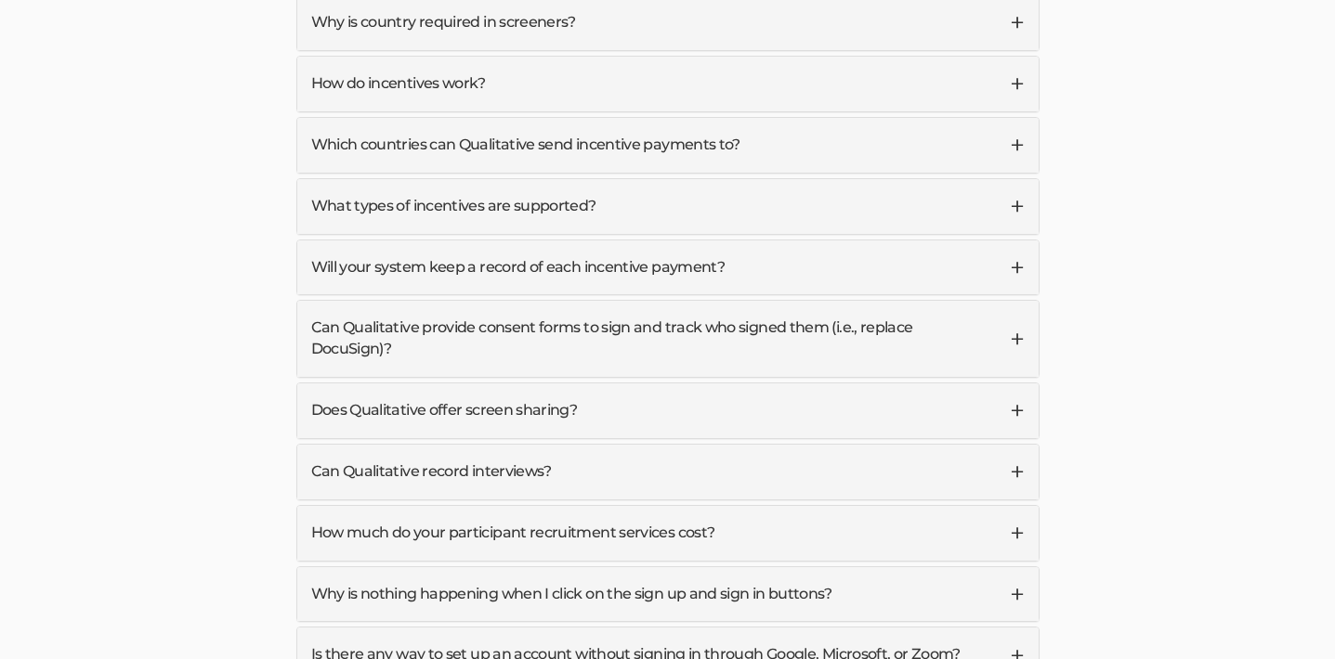
click at [1014, 384] on link "Does Qualitative offer screen sharing?" at bounding box center [667, 411] width 741 height 55
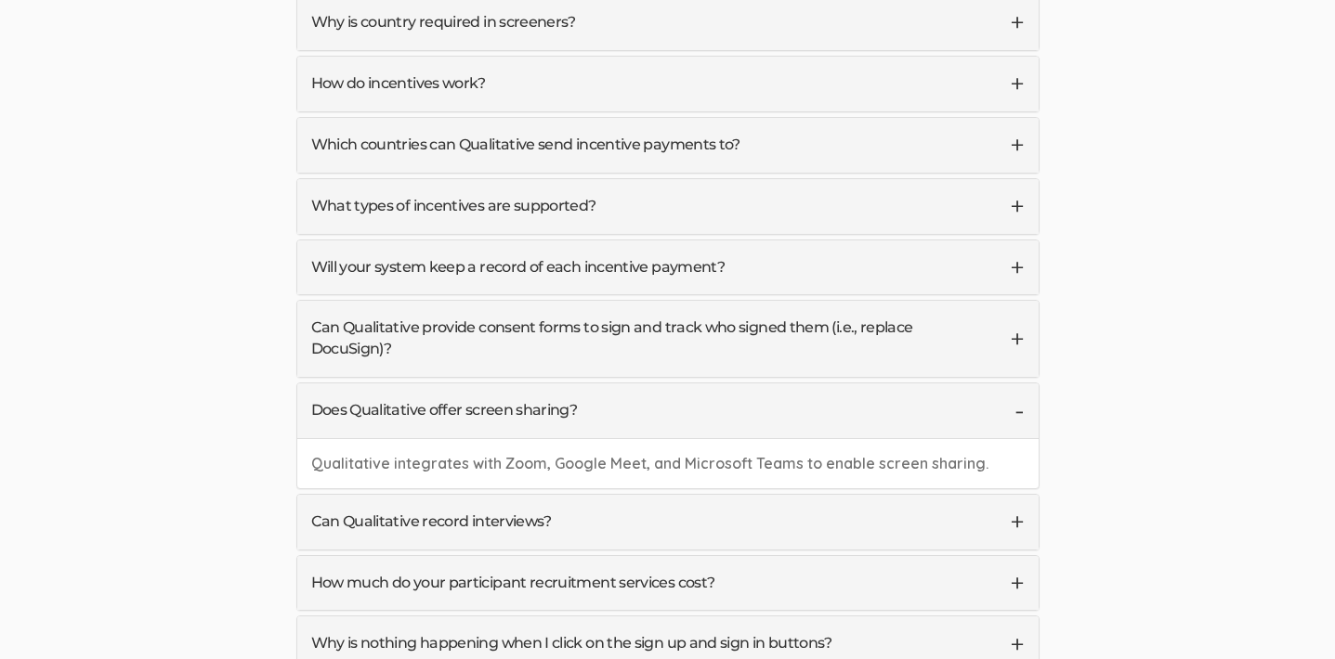
click at [1014, 384] on link "Does Qualitative offer screen sharing?" at bounding box center [667, 411] width 741 height 55
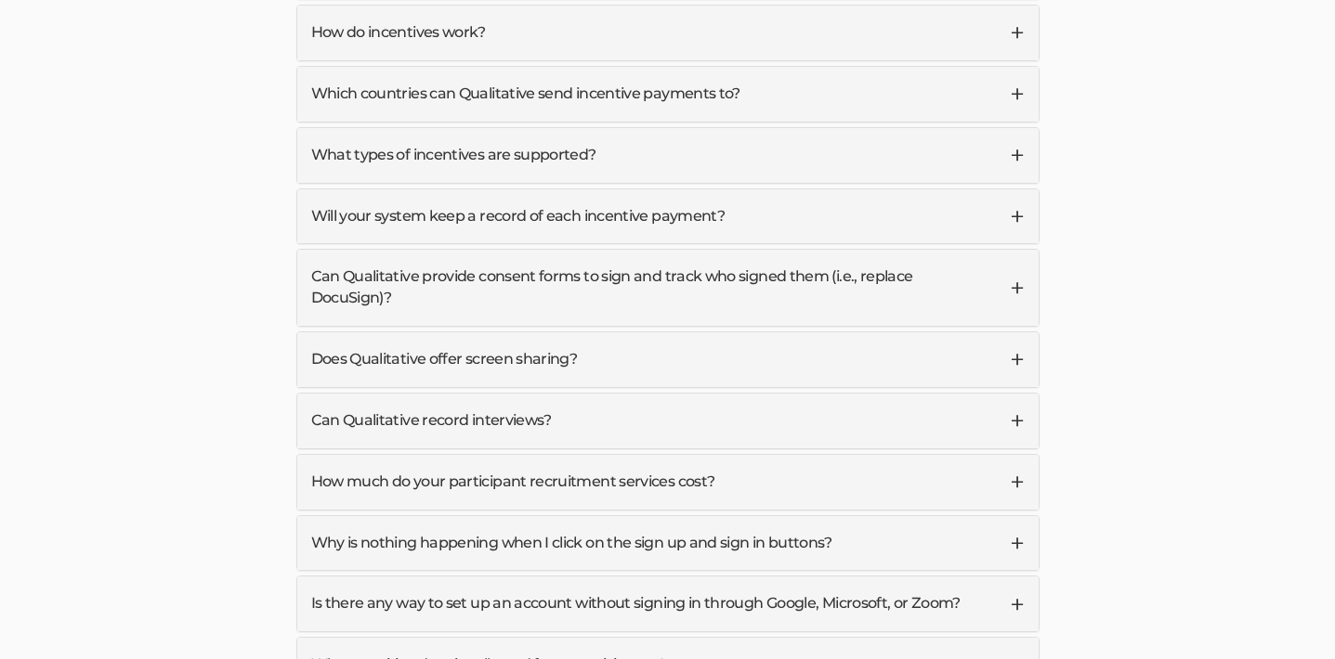
scroll to position [5179, 0]
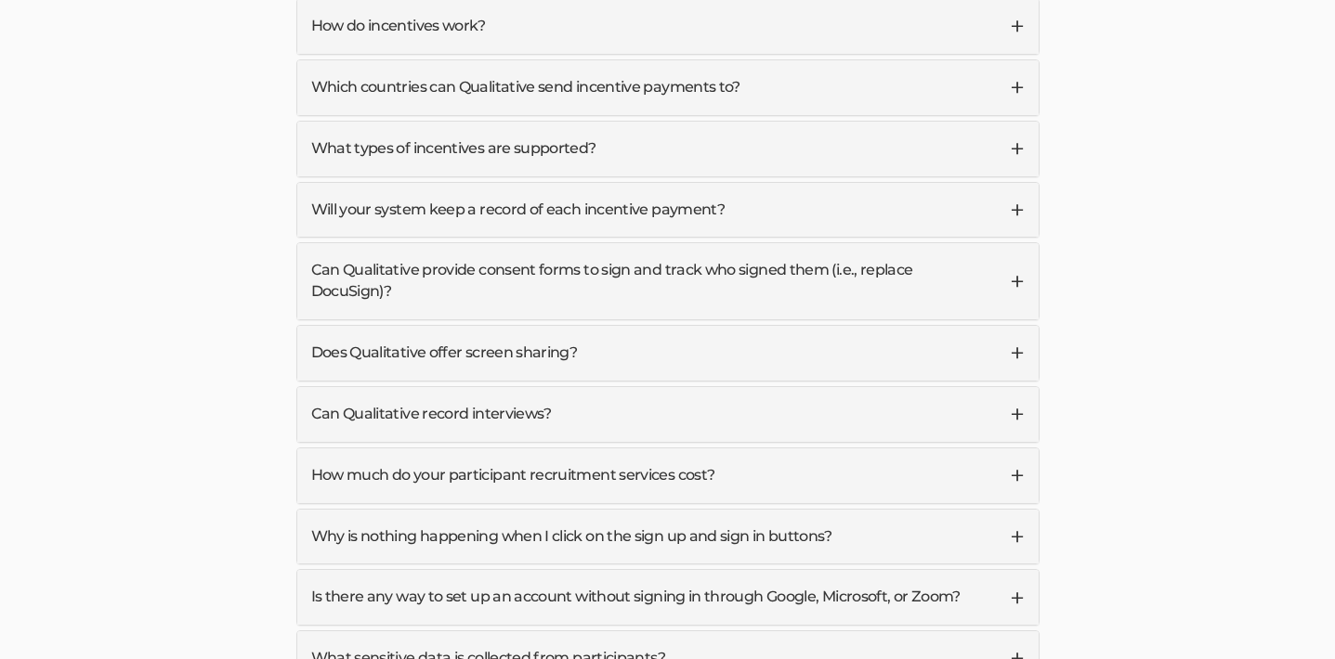
click at [1018, 387] on link "Can Qualitative record interviews?" at bounding box center [667, 414] width 741 height 55
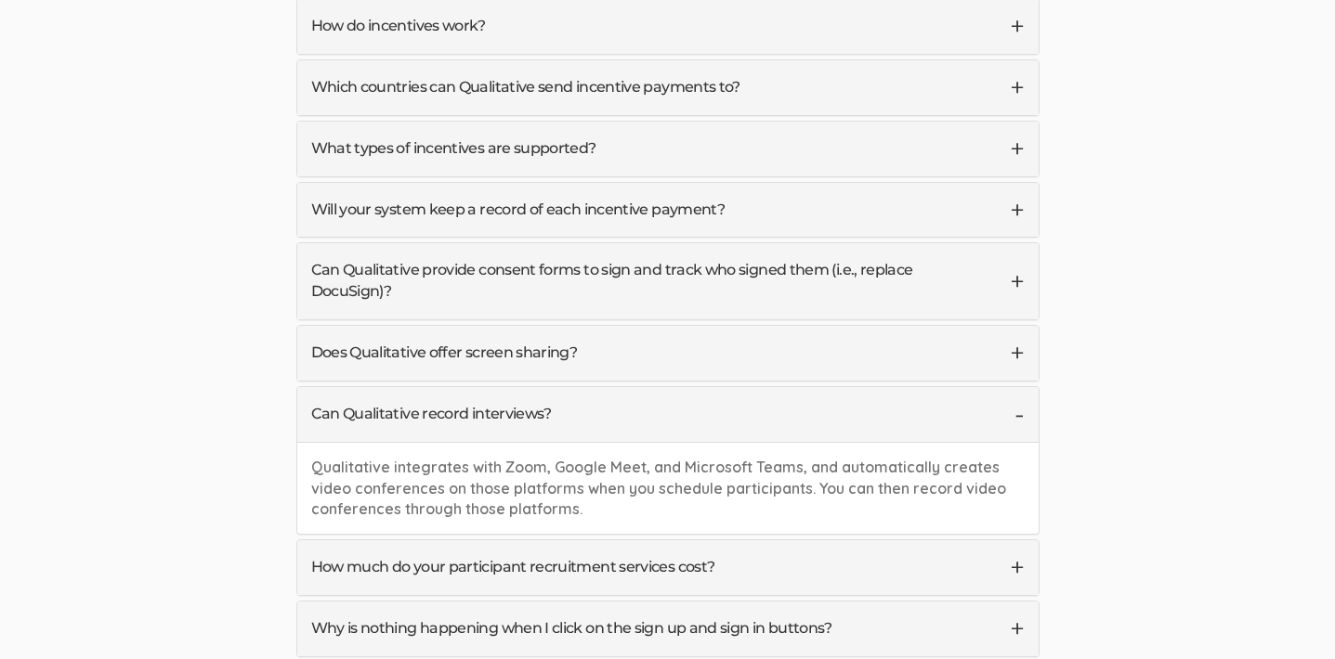
click at [1018, 387] on link "Can Qualitative record interviews?" at bounding box center [667, 414] width 741 height 55
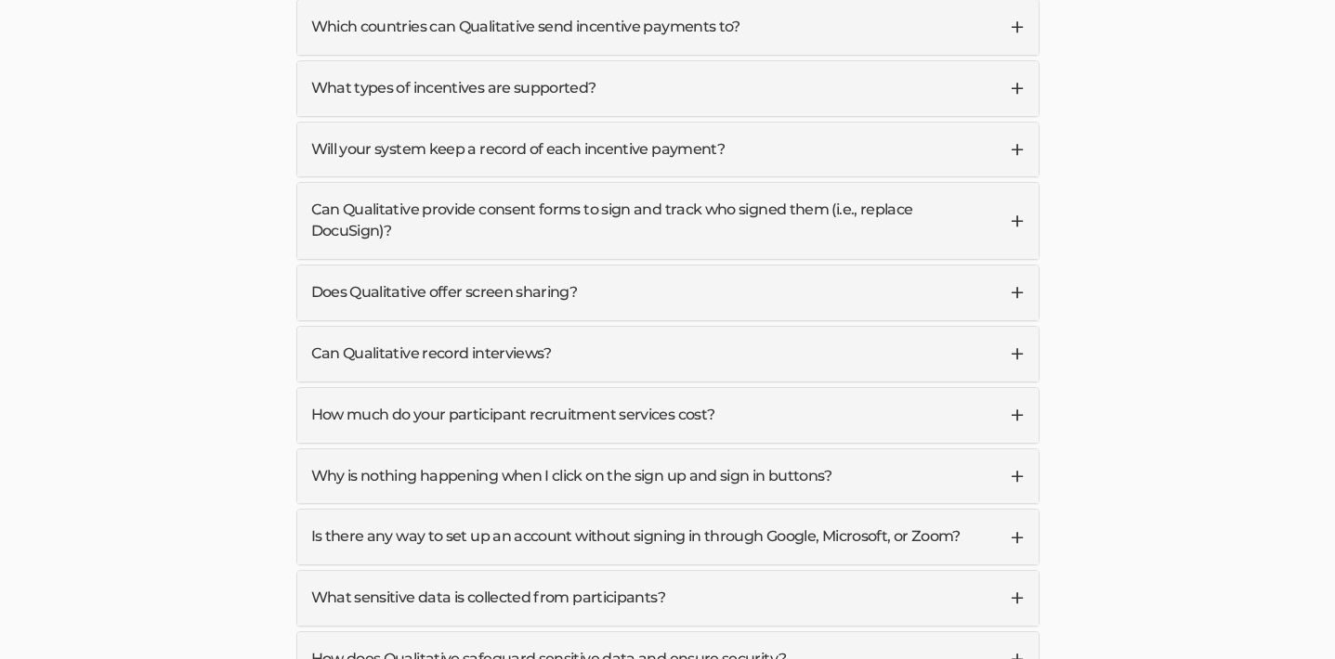
scroll to position [5248, 0]
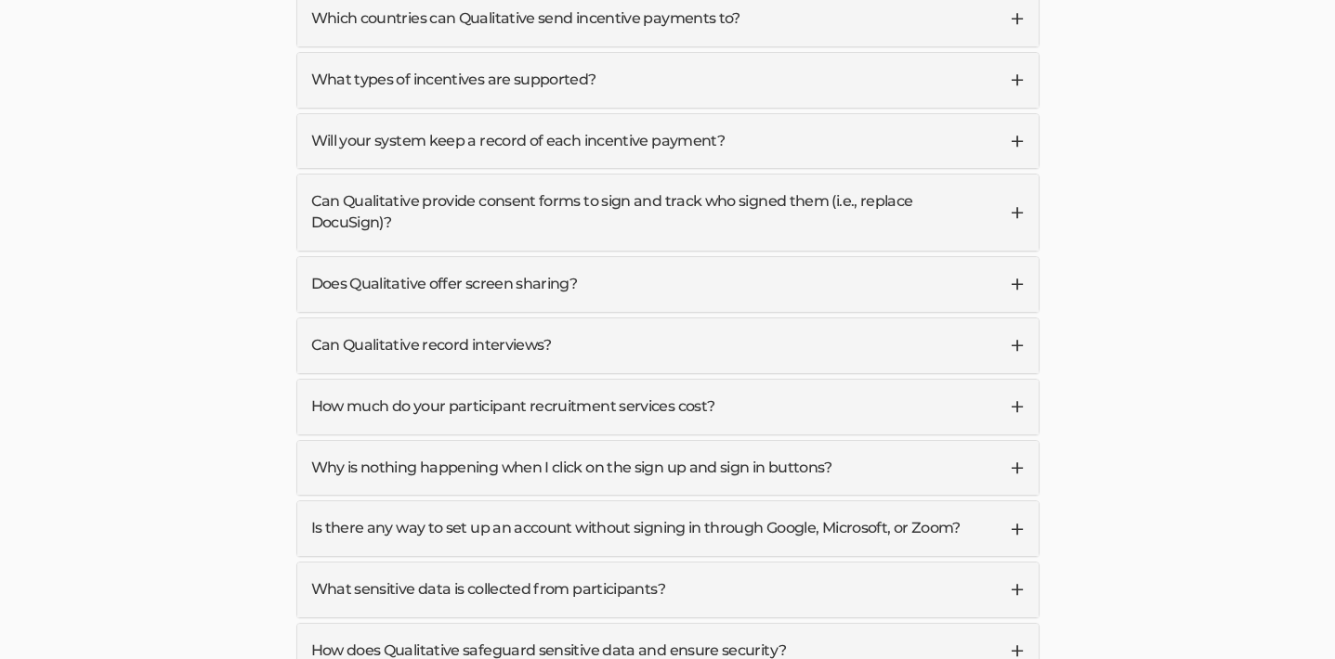
click at [1018, 380] on link "How much do your participant recruitment services cost?" at bounding box center [667, 407] width 741 height 55
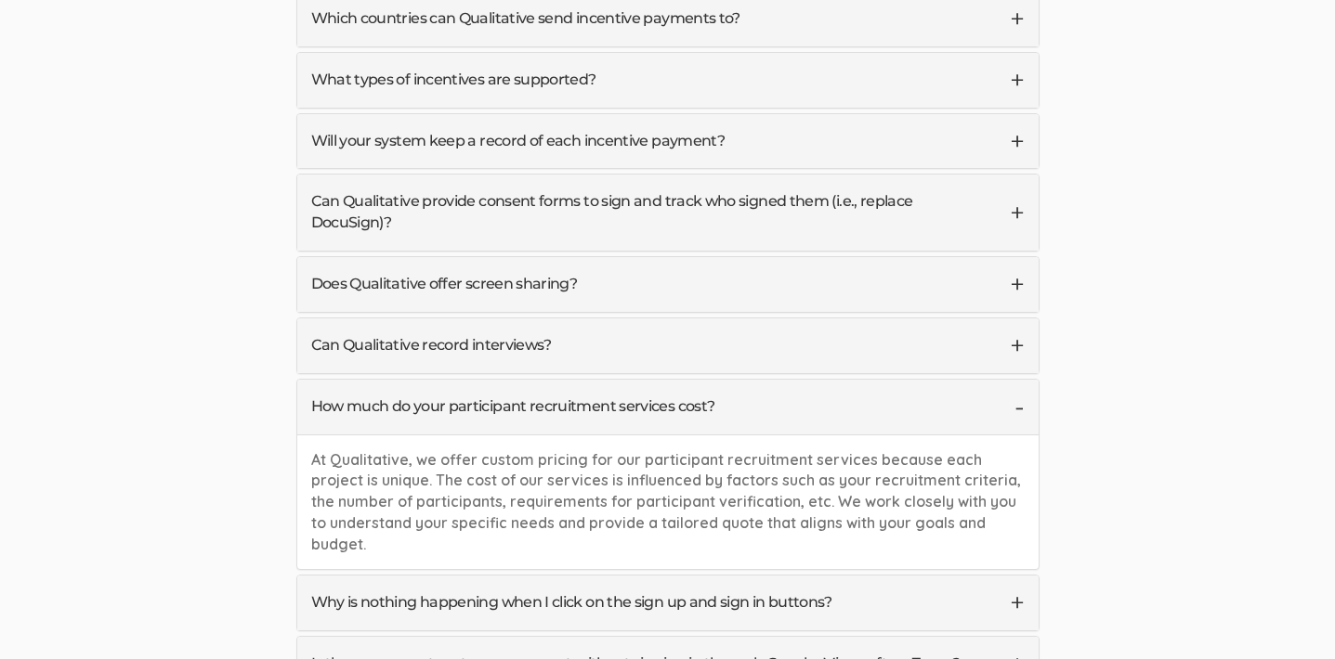
click at [1020, 380] on link "How much do your participant recruitment services cost?" at bounding box center [667, 407] width 741 height 55
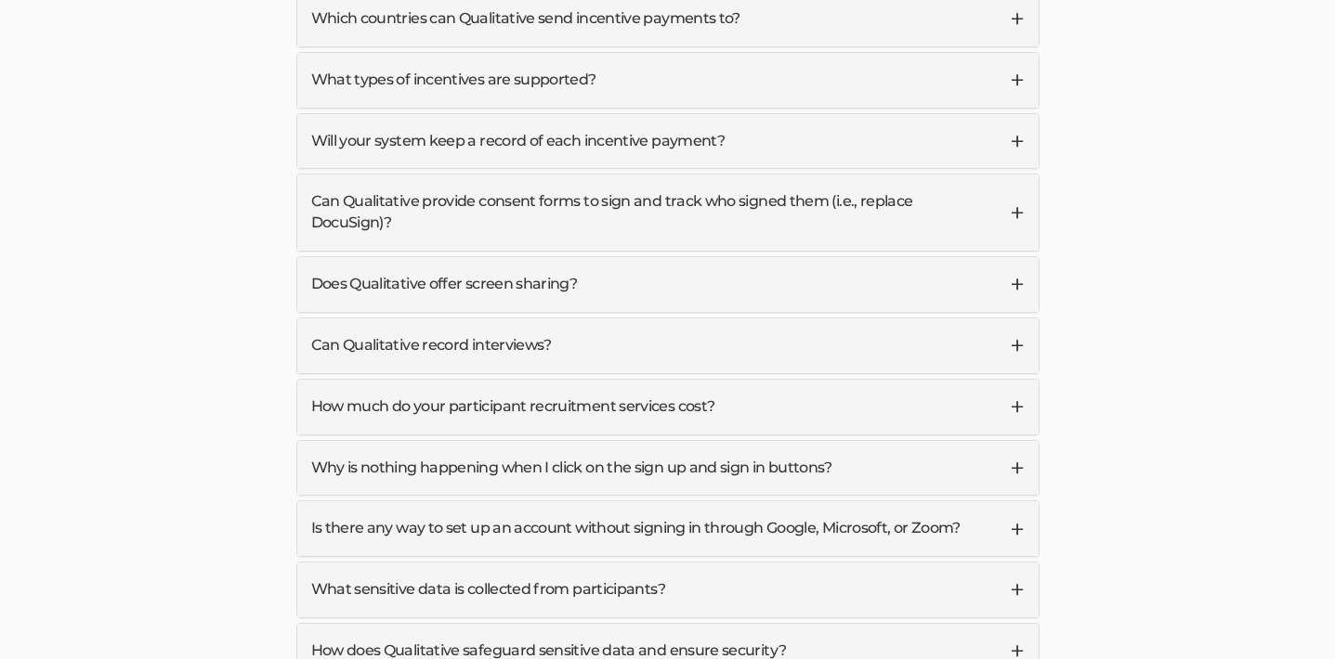
click at [1016, 441] on link "Why is nothing happening when I click on the sign up and sign in buttons?" at bounding box center [667, 468] width 741 height 55
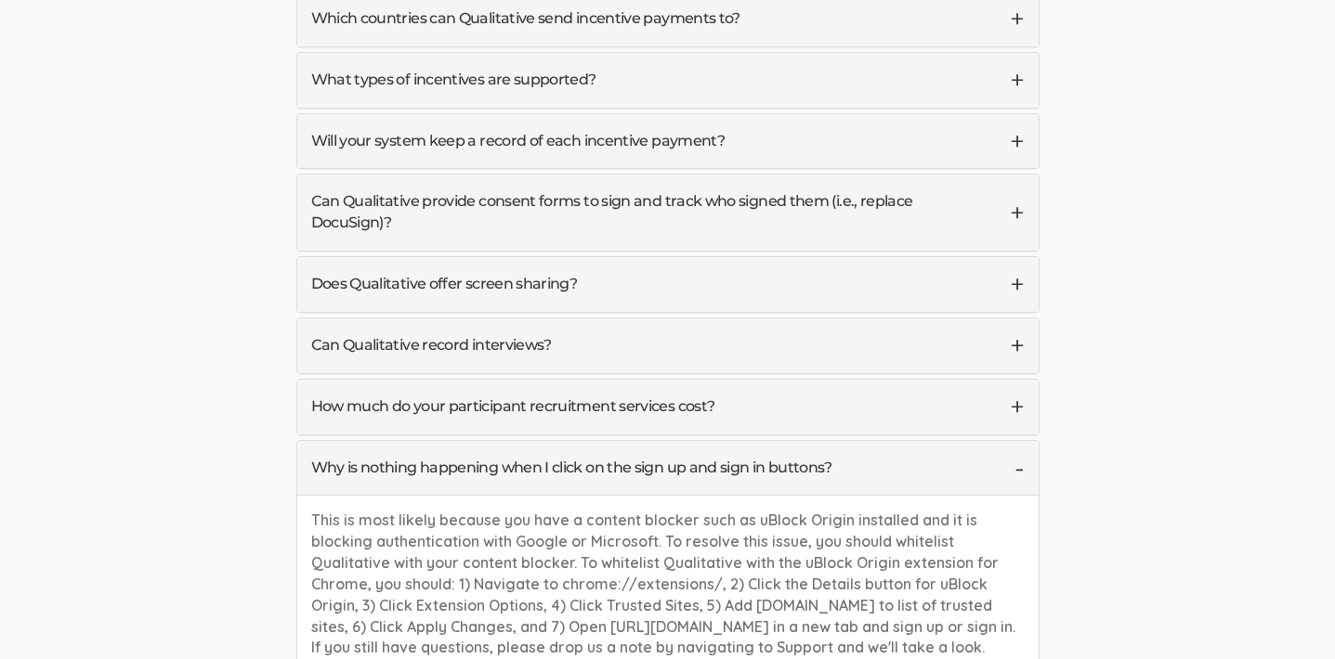
click at [1016, 441] on link "Why is nothing happening when I click on the sign up and sign in buttons?" at bounding box center [667, 468] width 741 height 55
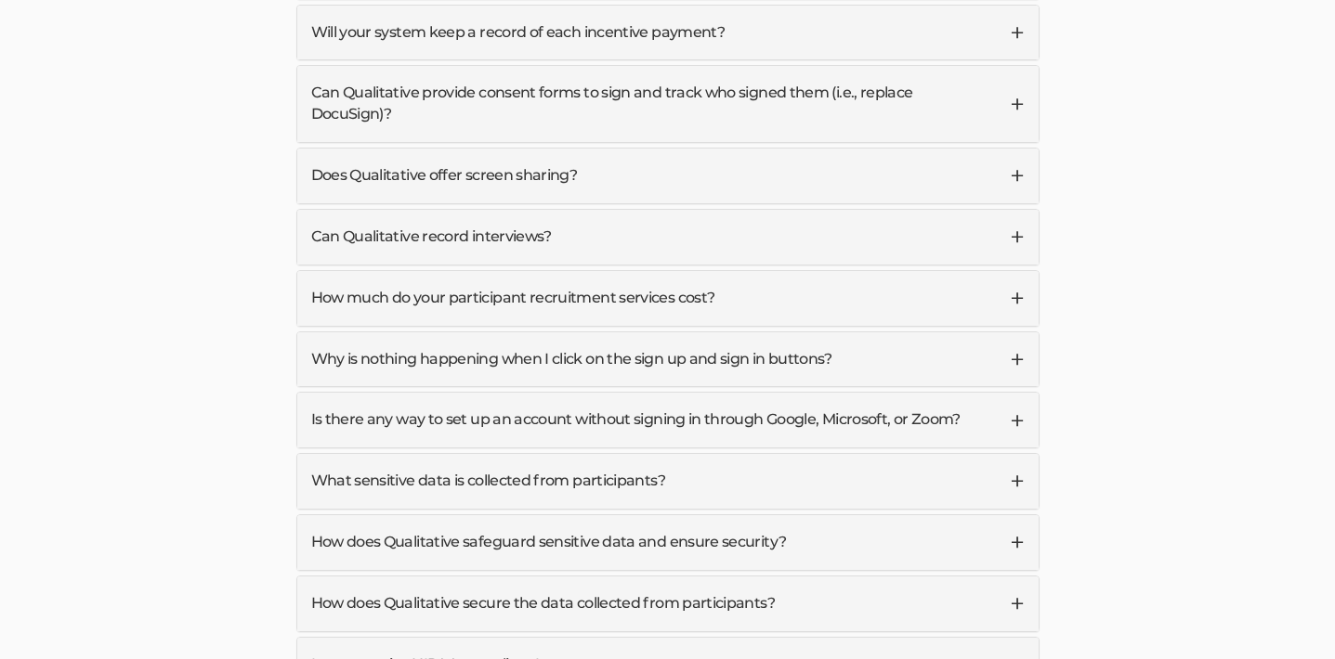
scroll to position [5357, 0]
click at [1016, 453] on link "What sensitive data is collected from participants?" at bounding box center [667, 480] width 741 height 55
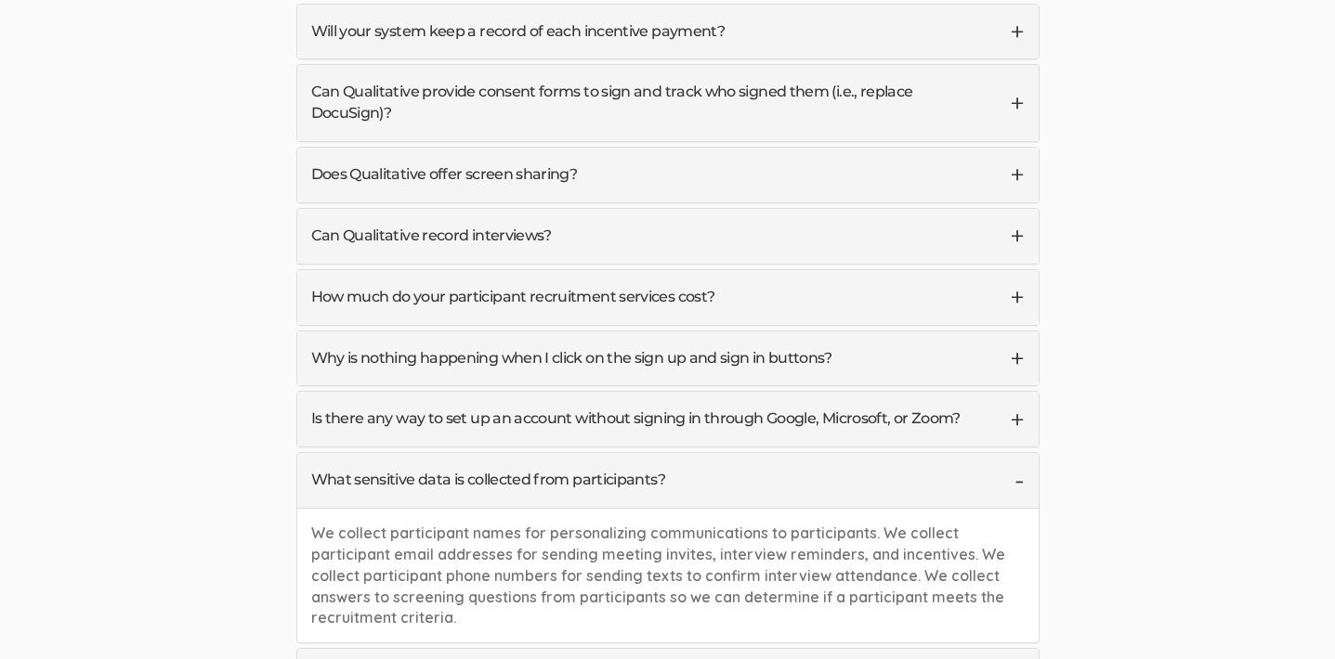
click at [1016, 453] on link "What sensitive data is collected from participants?" at bounding box center [667, 480] width 741 height 55
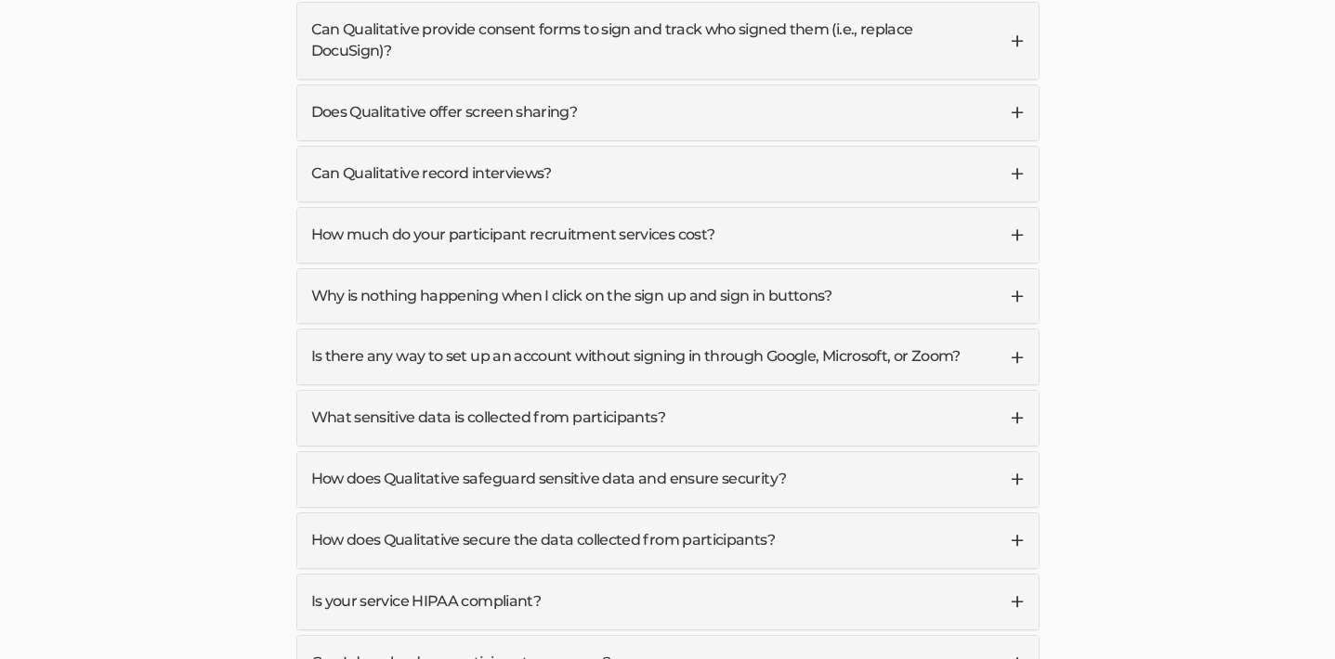
scroll to position [5421, 0]
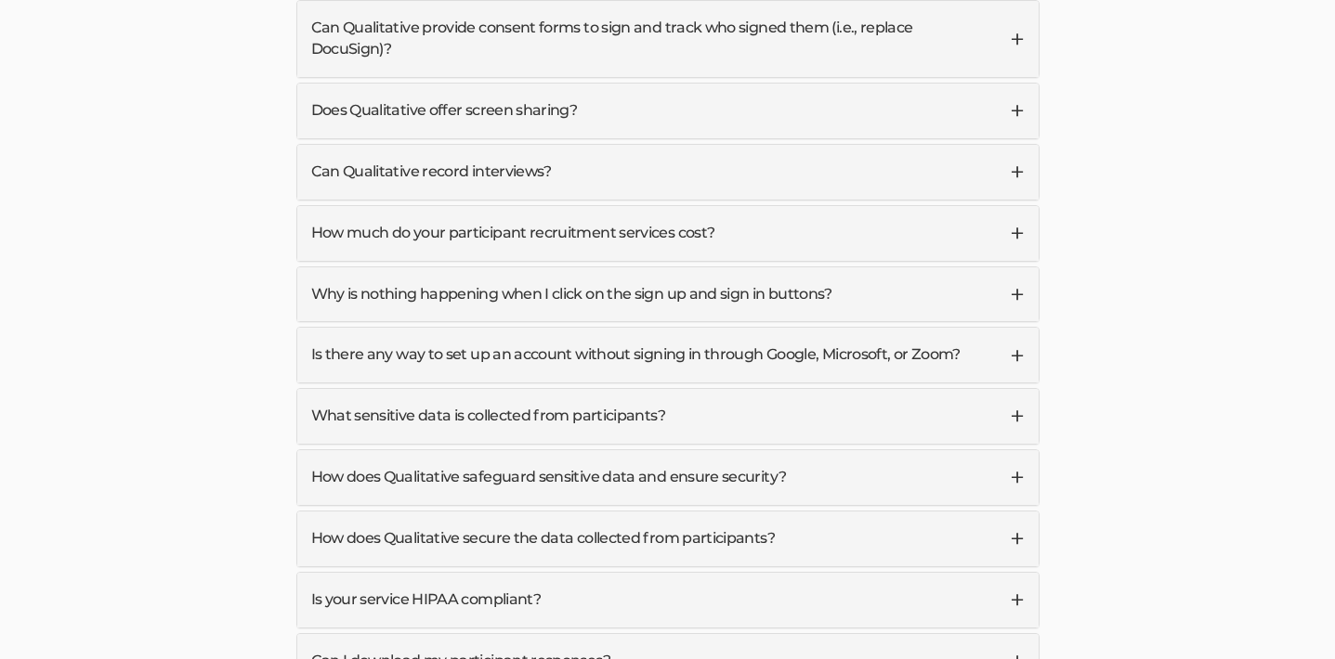
click at [1016, 450] on link "How does Qualitative safeguard sensitive data and ensure security?" at bounding box center [667, 477] width 741 height 55
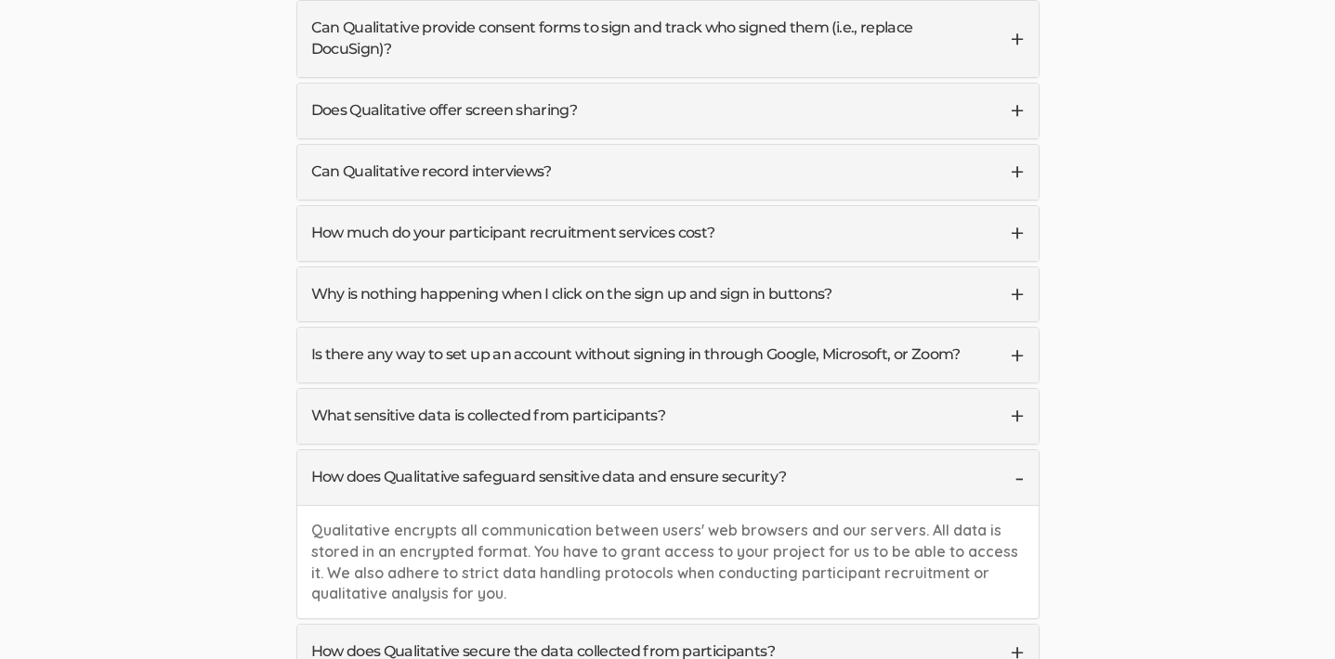
click at [1016, 450] on link "How does Qualitative safeguard sensitive data and ensure security?" at bounding box center [667, 477] width 741 height 55
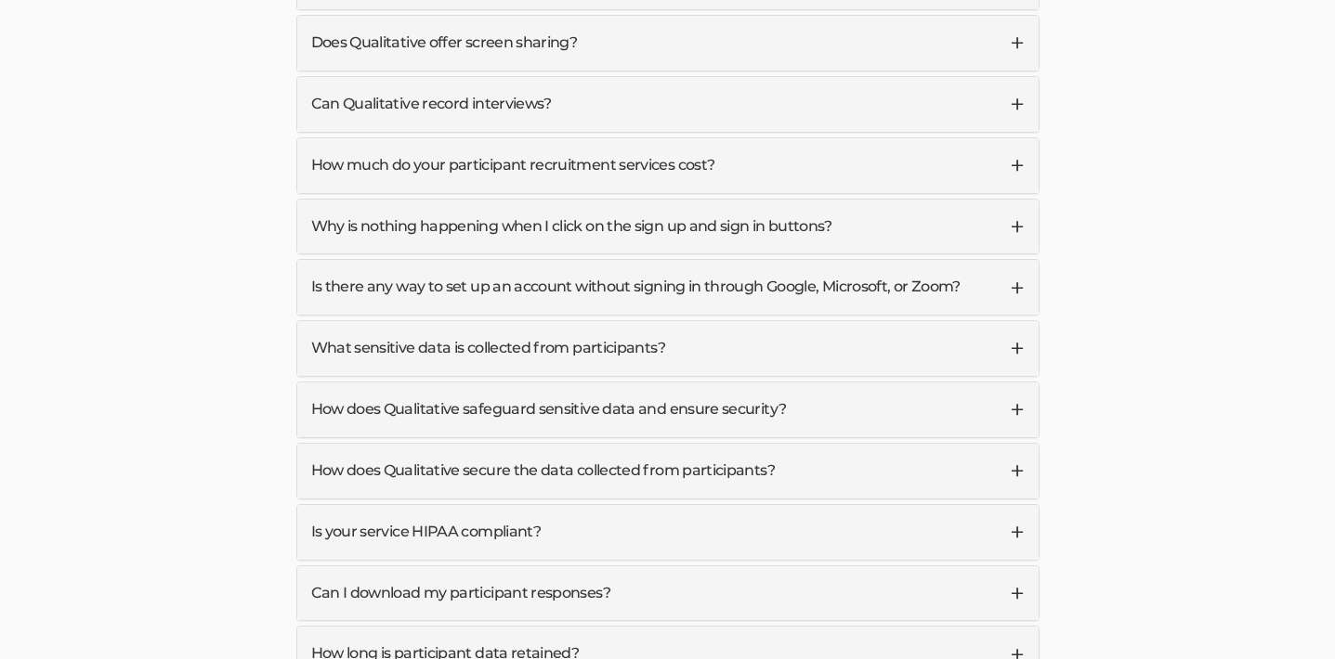
scroll to position [5489, 0]
click at [1014, 444] on link "How does Qualitative secure the data collected from participants?" at bounding box center [667, 471] width 741 height 55
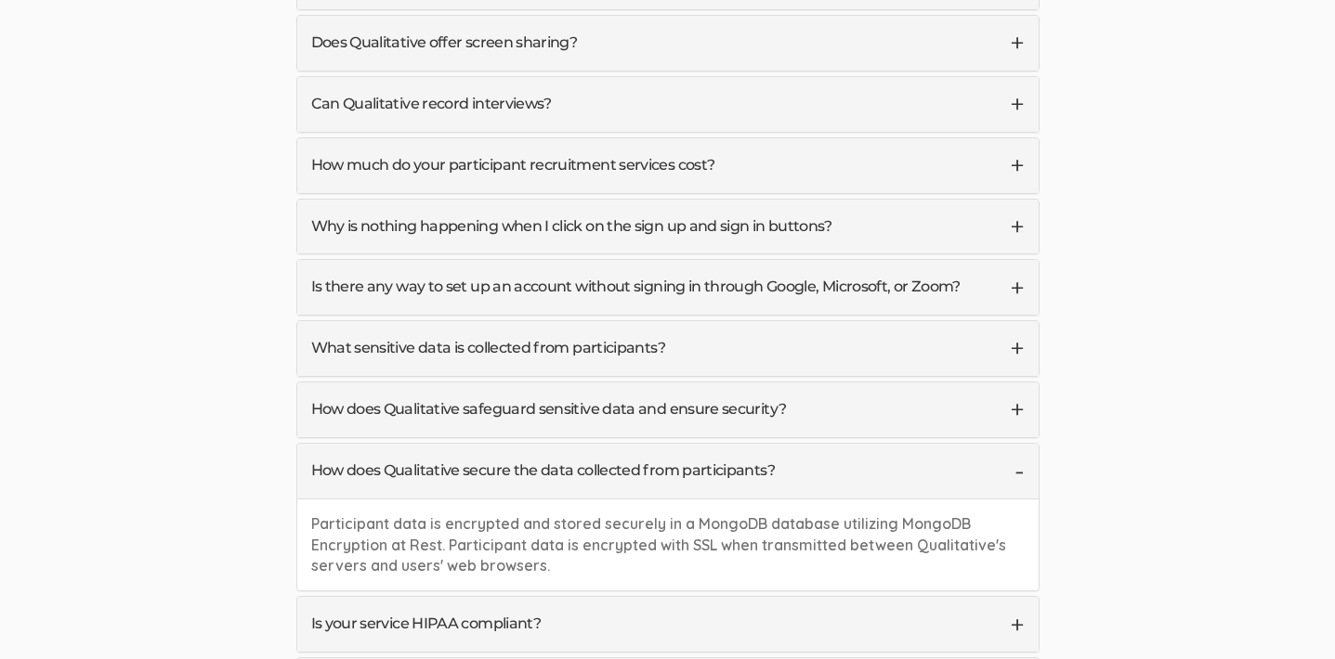
click at [1014, 444] on link "How does Qualitative secure the data collected from participants?" at bounding box center [667, 471] width 741 height 55
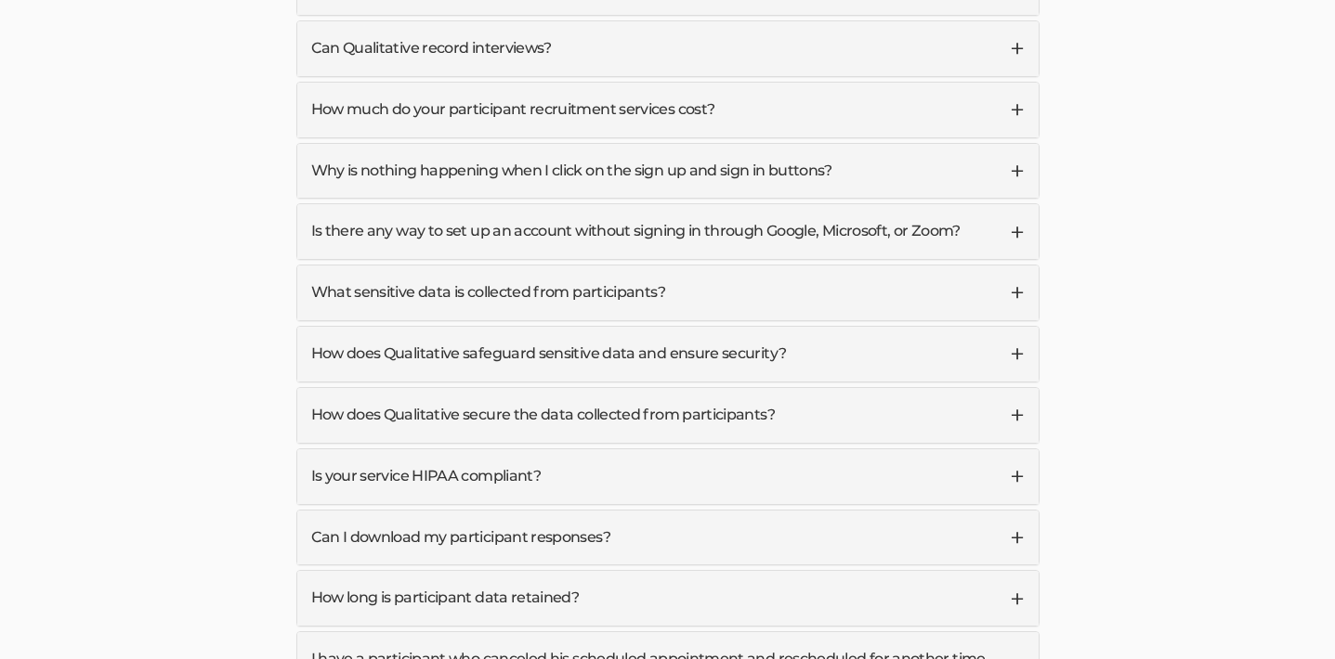
scroll to position [5549, 0]
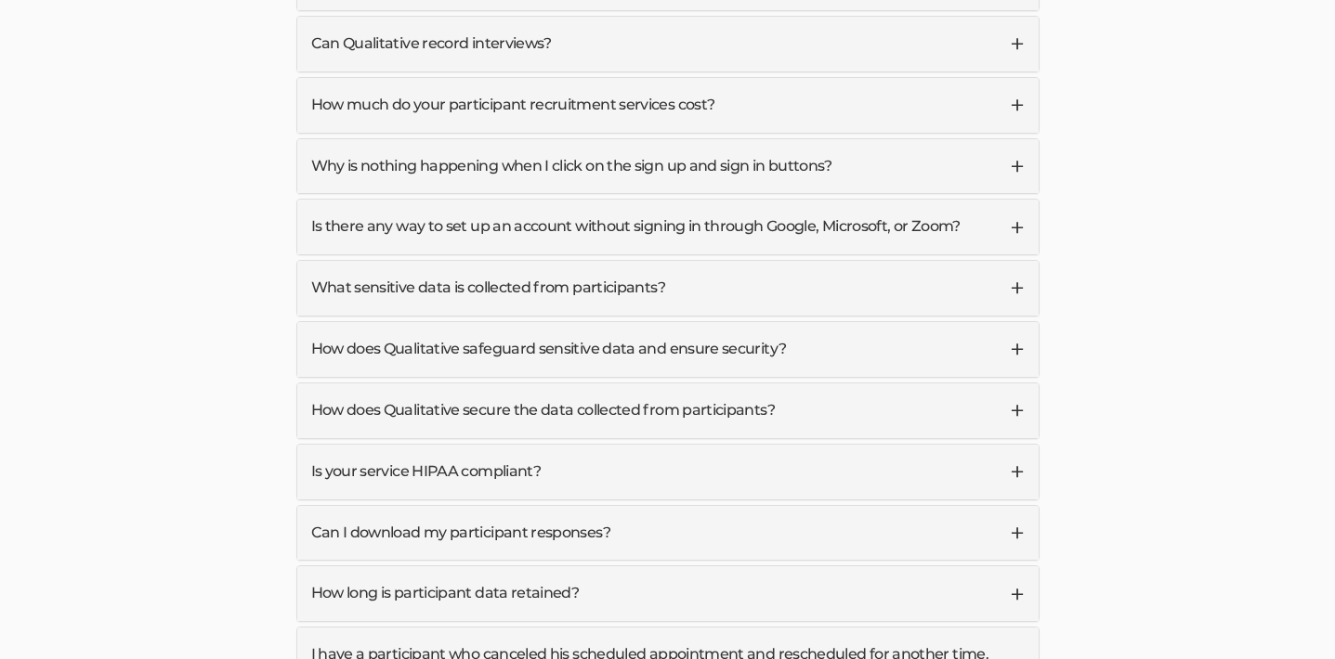
click at [1014, 445] on link "Is your service HIPAA compliant?" at bounding box center [667, 472] width 741 height 55
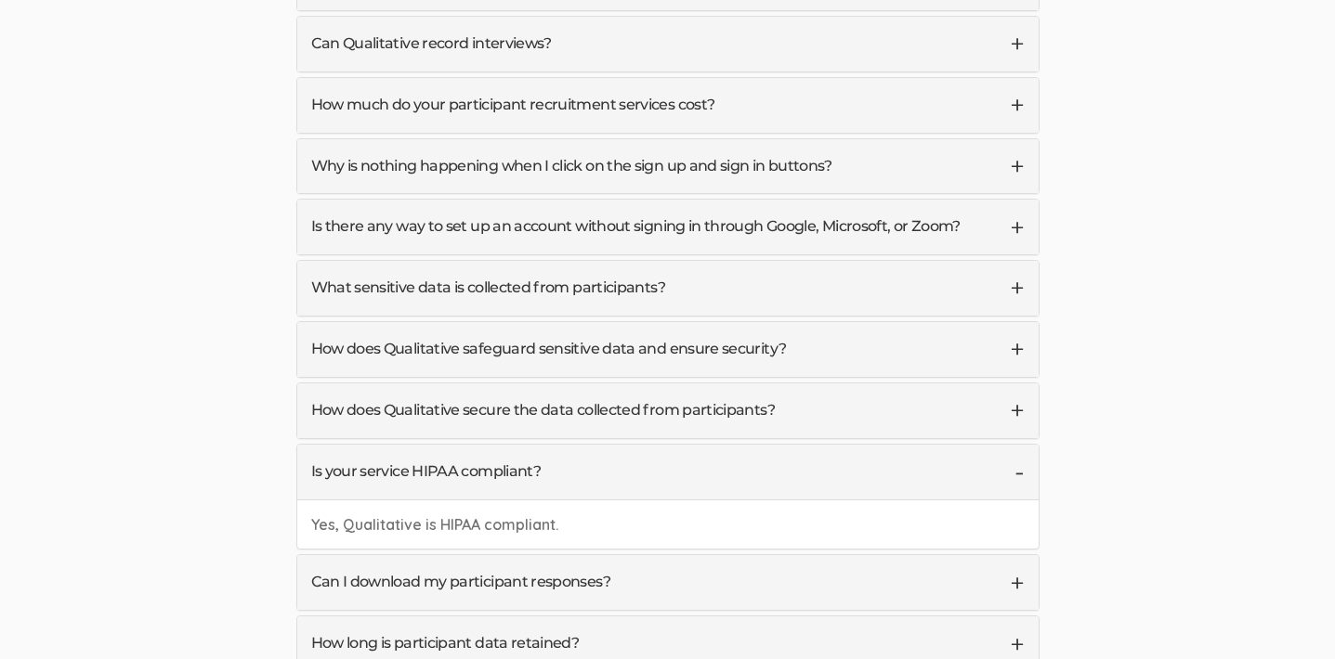
click at [1014, 445] on link "Is your service HIPAA compliant?" at bounding box center [667, 472] width 741 height 55
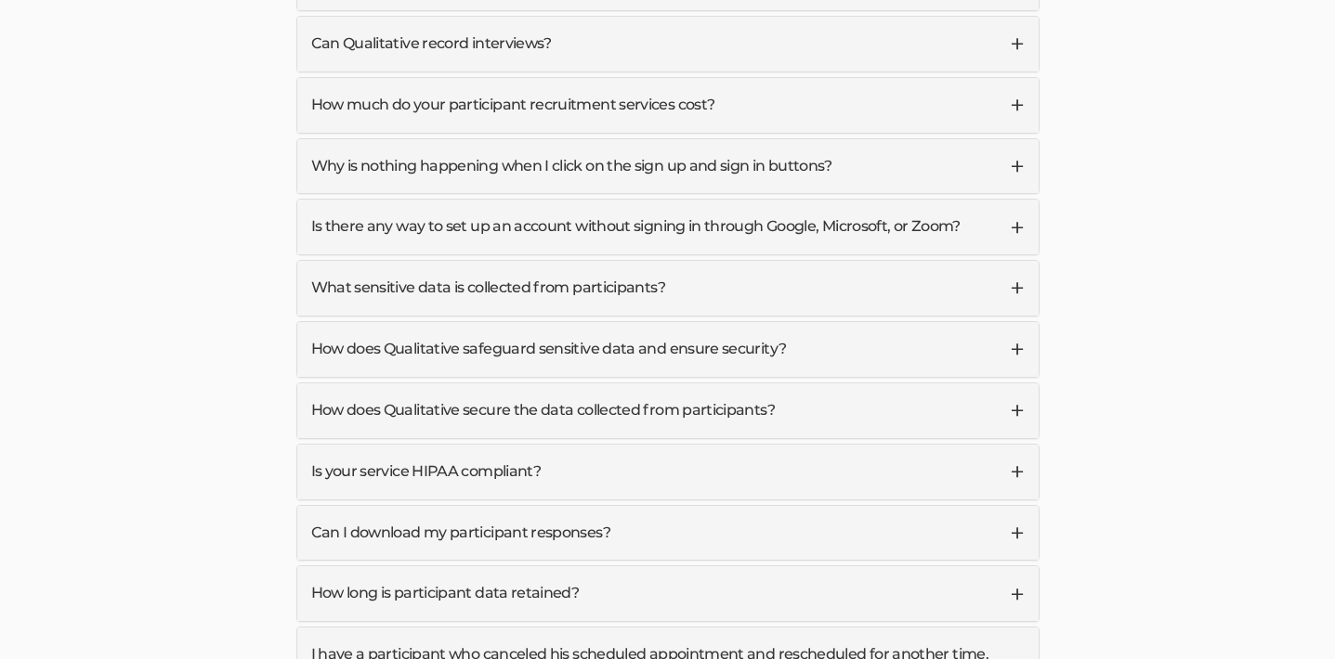
click at [1015, 506] on link "Can I download my participant responses?" at bounding box center [667, 533] width 741 height 55
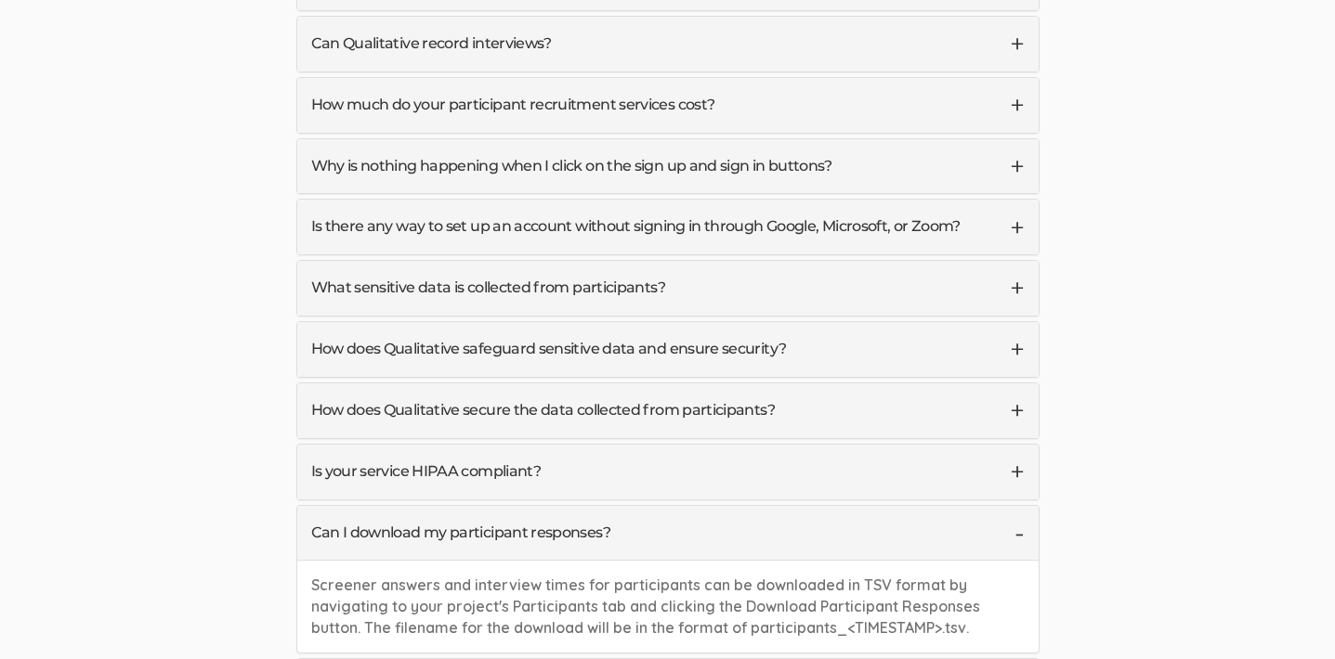
click at [1014, 506] on link "Can I download my participant responses?" at bounding box center [667, 533] width 741 height 55
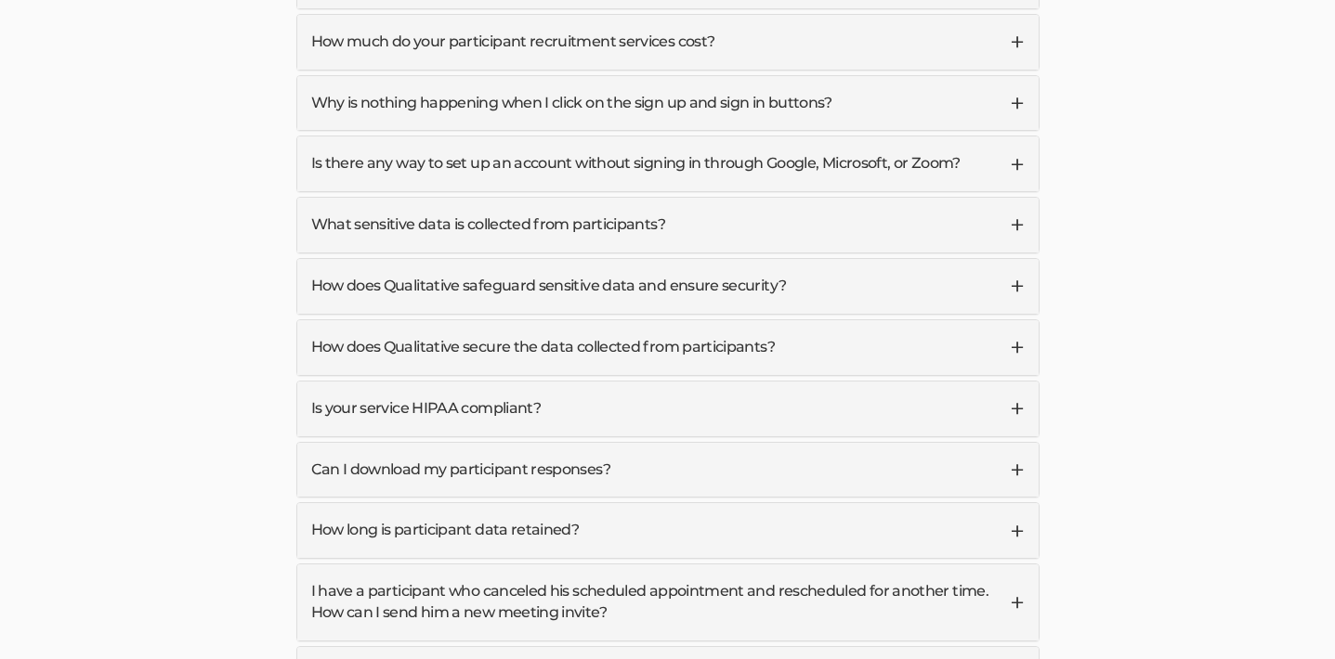
scroll to position [5618, 0]
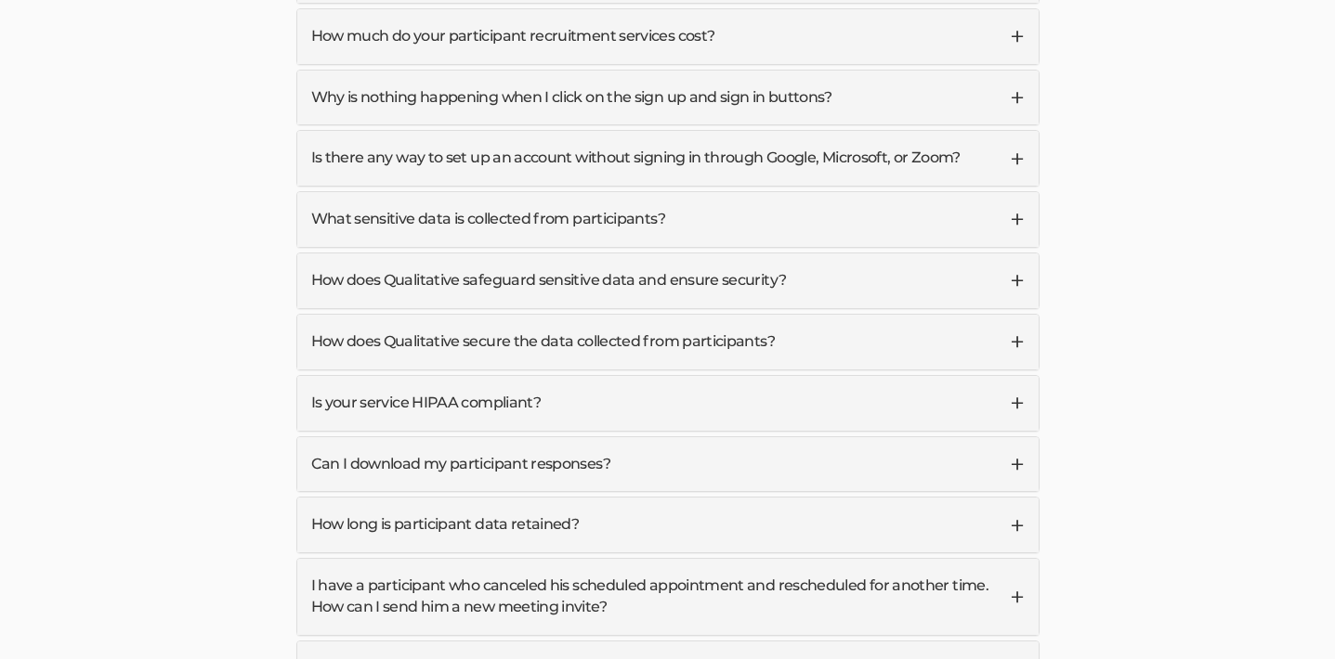
click at [1019, 498] on link "How long is participant data retained?" at bounding box center [667, 525] width 741 height 55
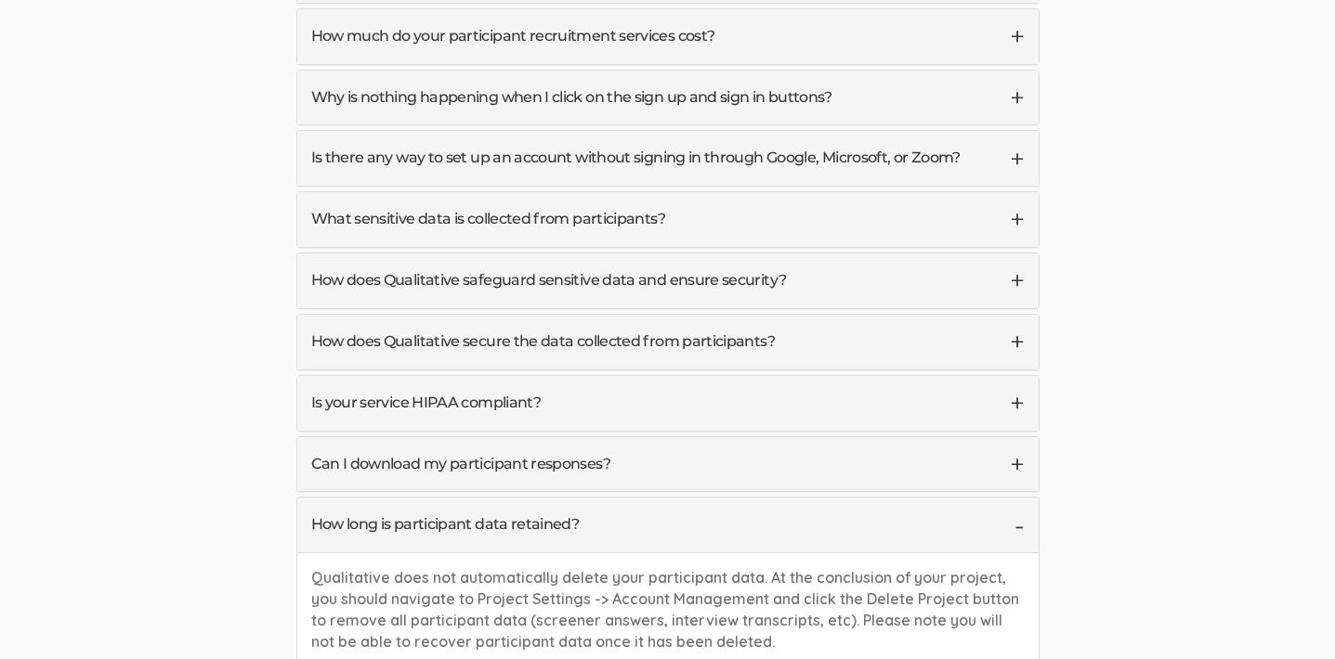
click at [1019, 498] on link "How long is participant data retained?" at bounding box center [667, 525] width 741 height 55
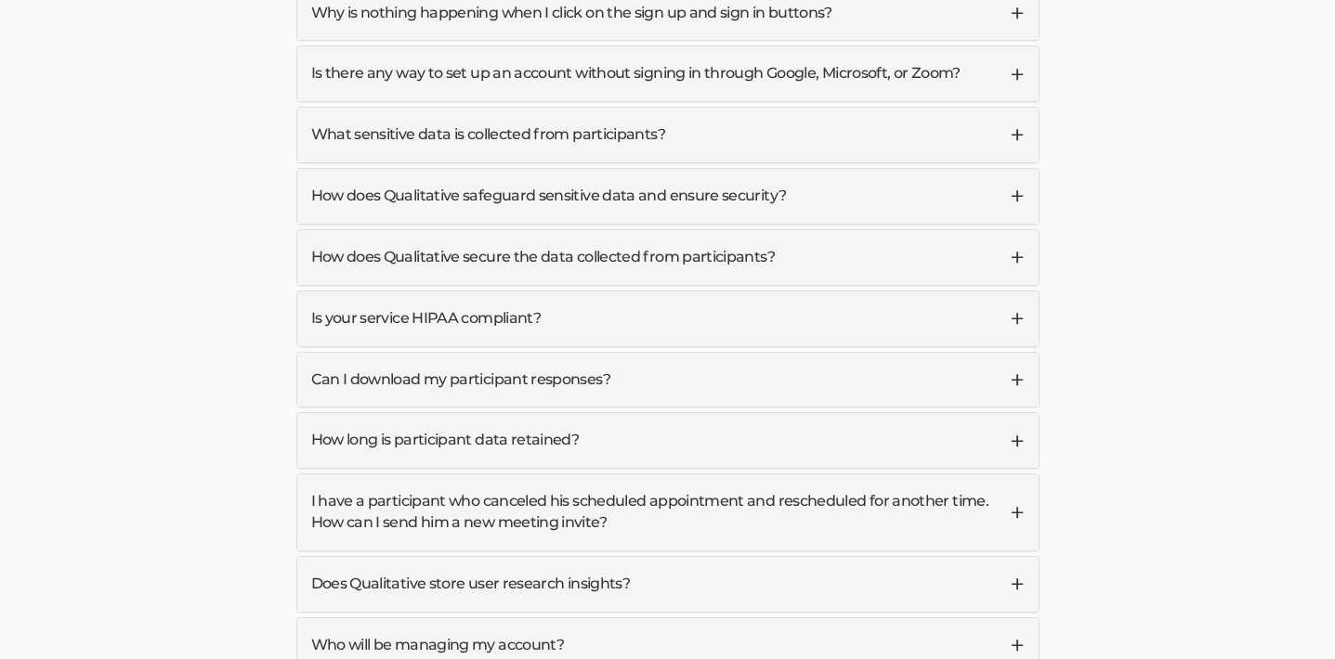
scroll to position [5703, 0]
click at [1016, 475] on link "I have a participant who canceled his scheduled appointment and rescheduled for…" at bounding box center [667, 513] width 741 height 76
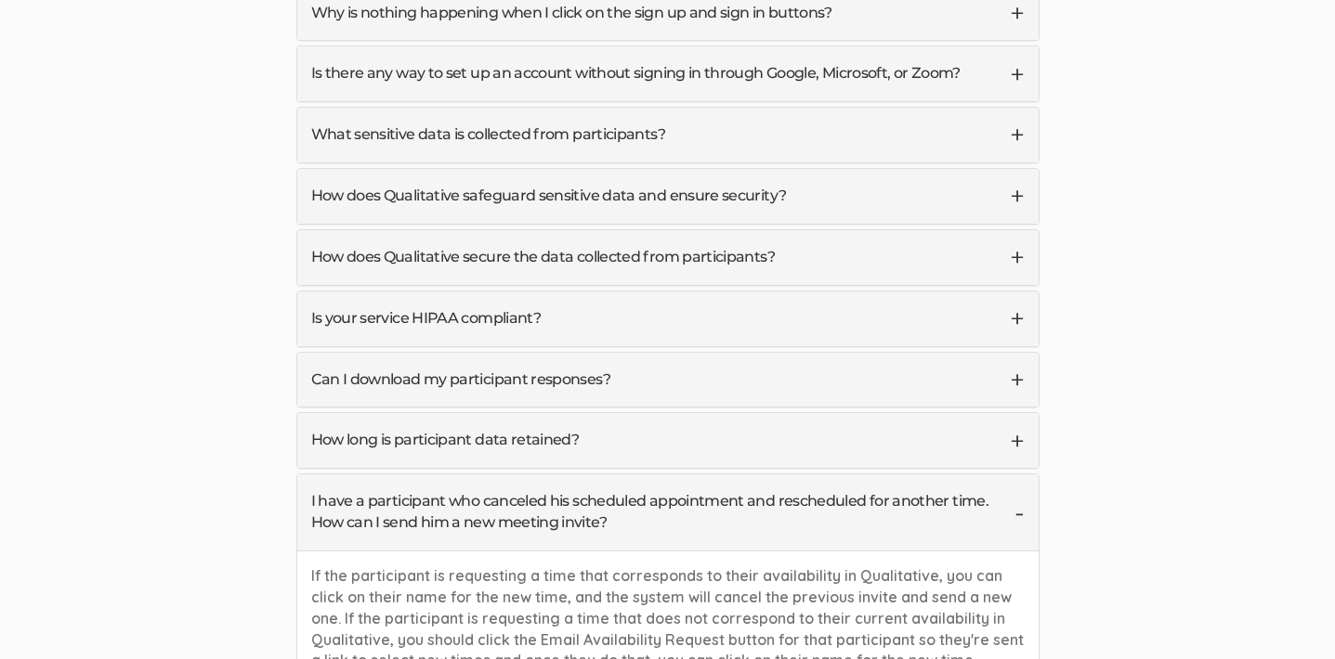
click at [1016, 475] on link "I have a participant who canceled his scheduled appointment and rescheduled for…" at bounding box center [667, 513] width 741 height 76
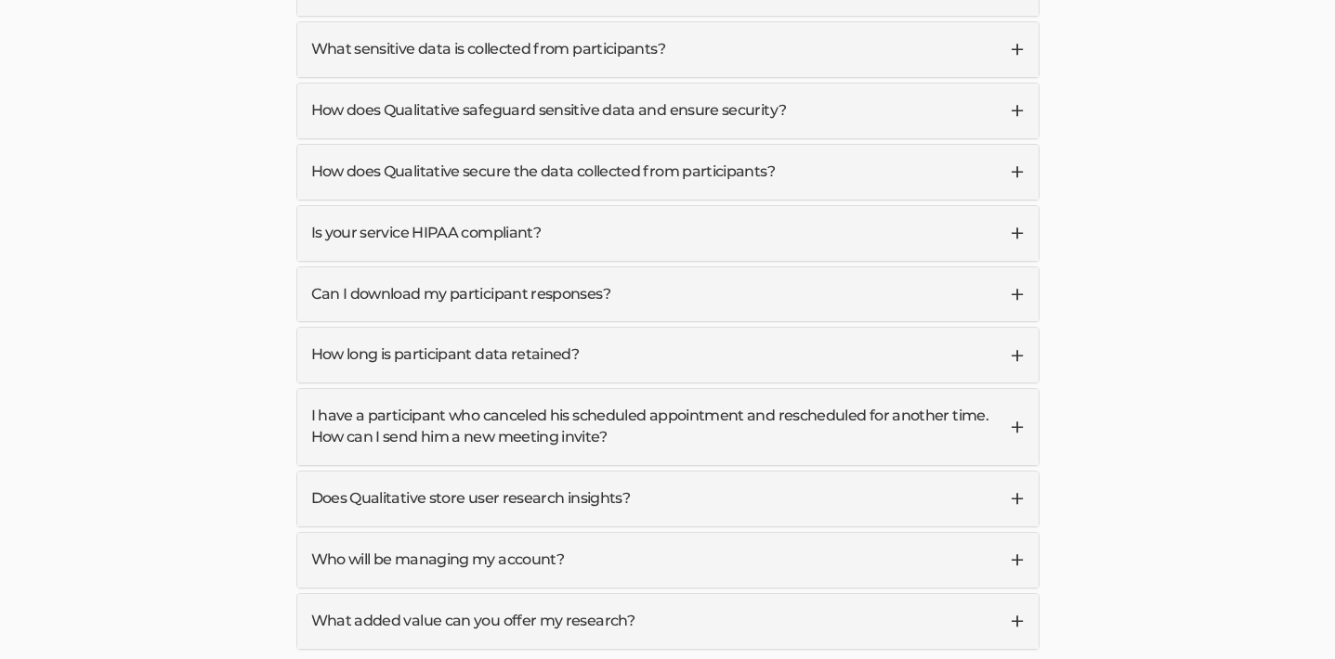
scroll to position [5793, 0]
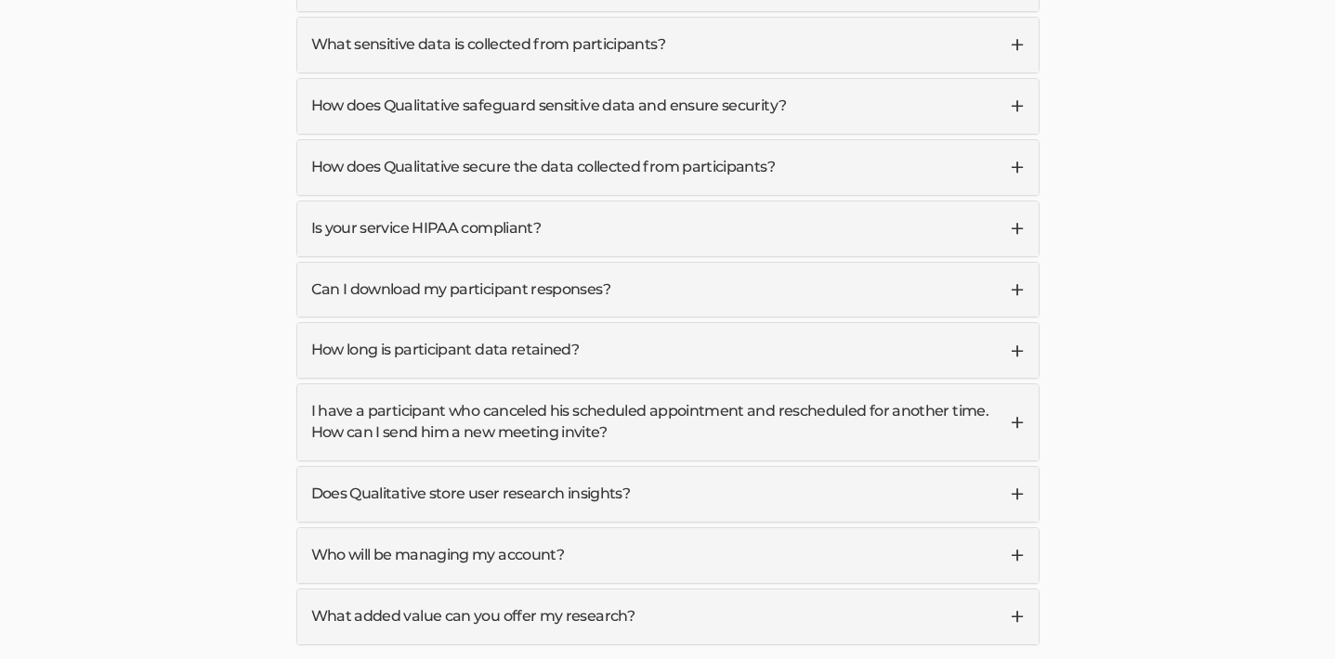
click at [1015, 467] on link "Does Qualitative store user research insights?" at bounding box center [667, 494] width 741 height 55
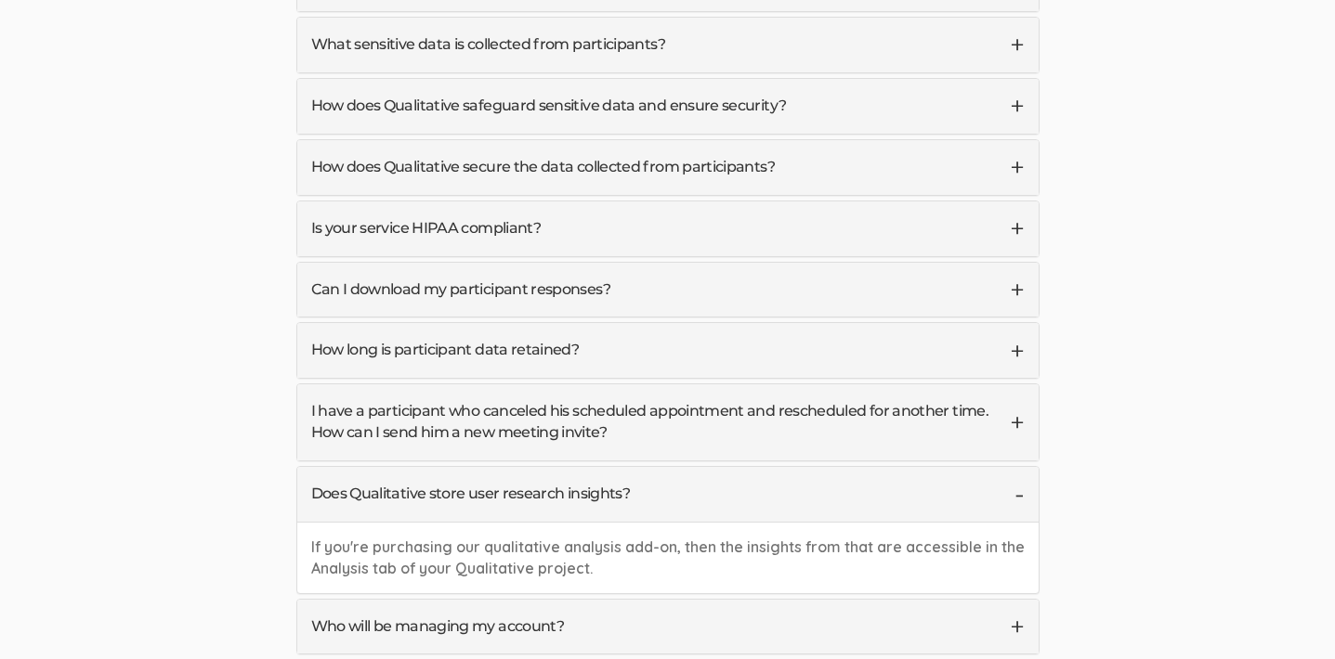
click at [1015, 467] on link "Does Qualitative store user research insights?" at bounding box center [667, 494] width 741 height 55
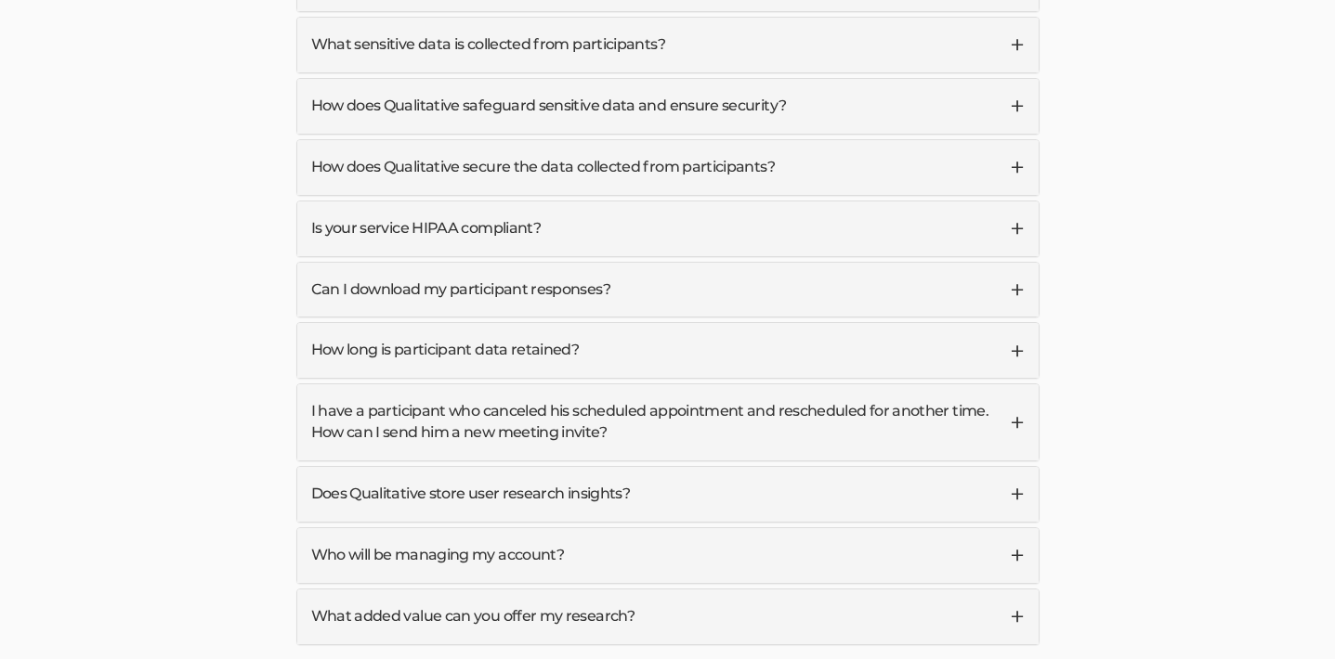
click at [1017, 528] on link "Who will be managing my account?" at bounding box center [667, 555] width 741 height 55
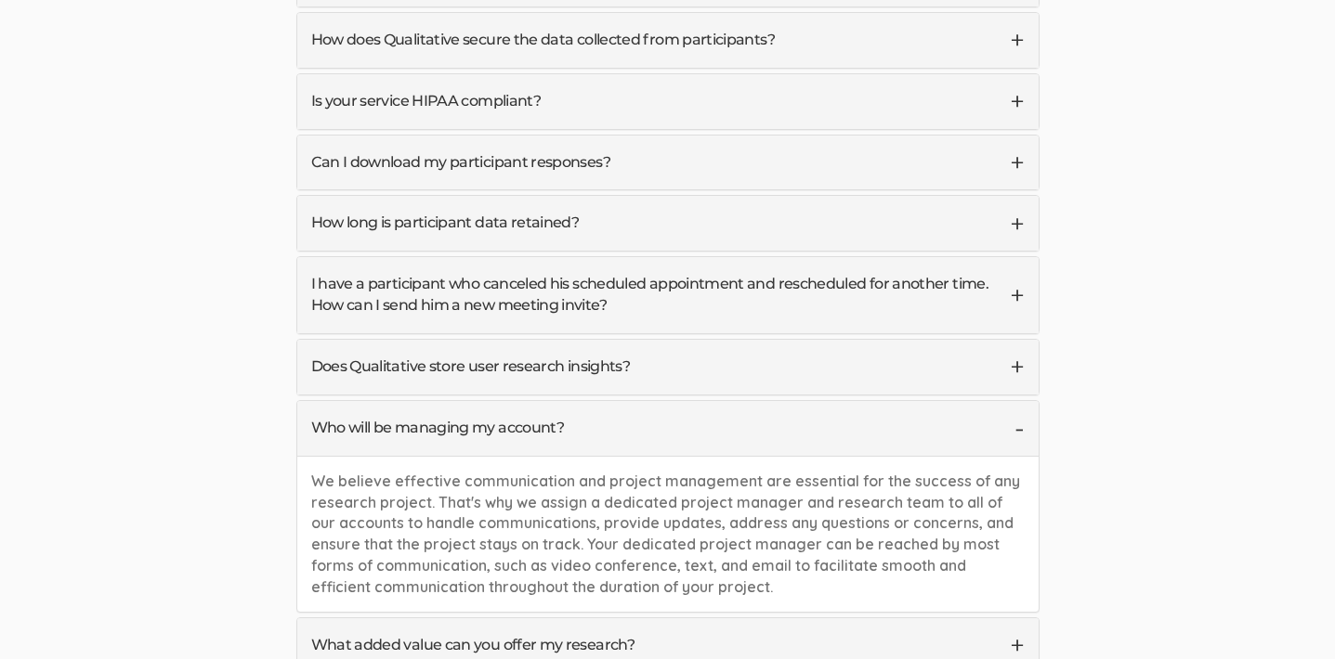
scroll to position [5923, 0]
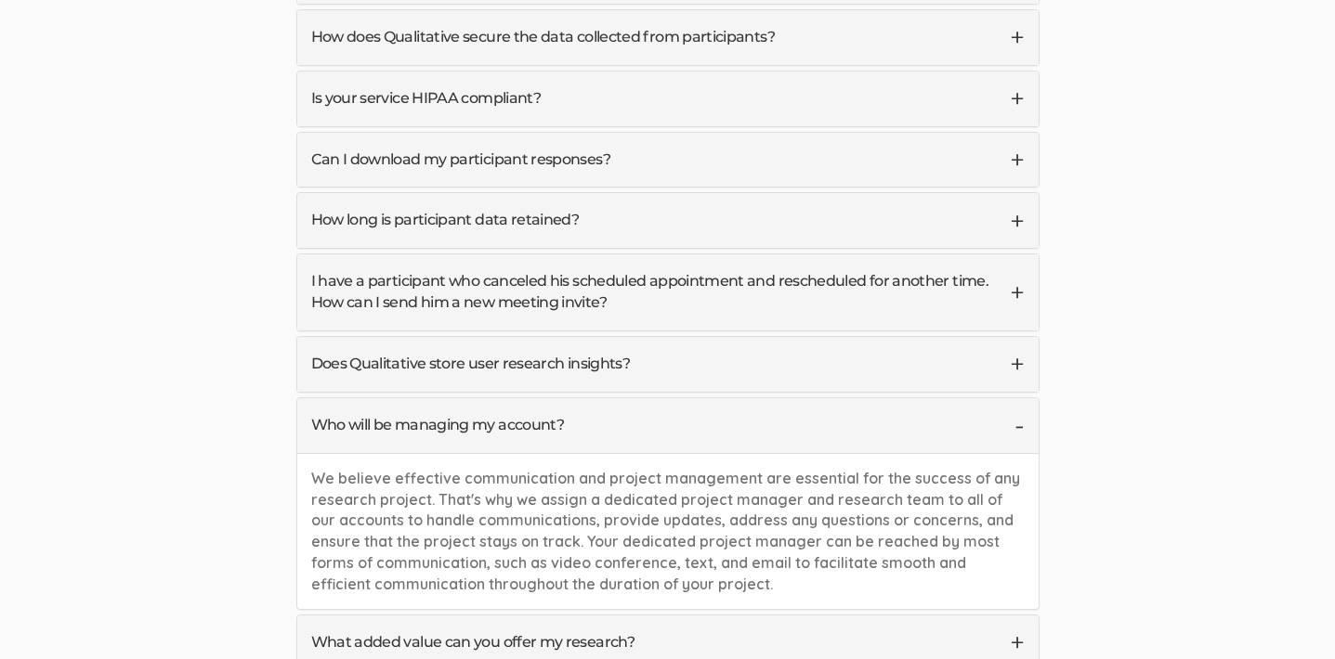
click at [1018, 398] on link "Who will be managing my account?" at bounding box center [667, 425] width 741 height 55
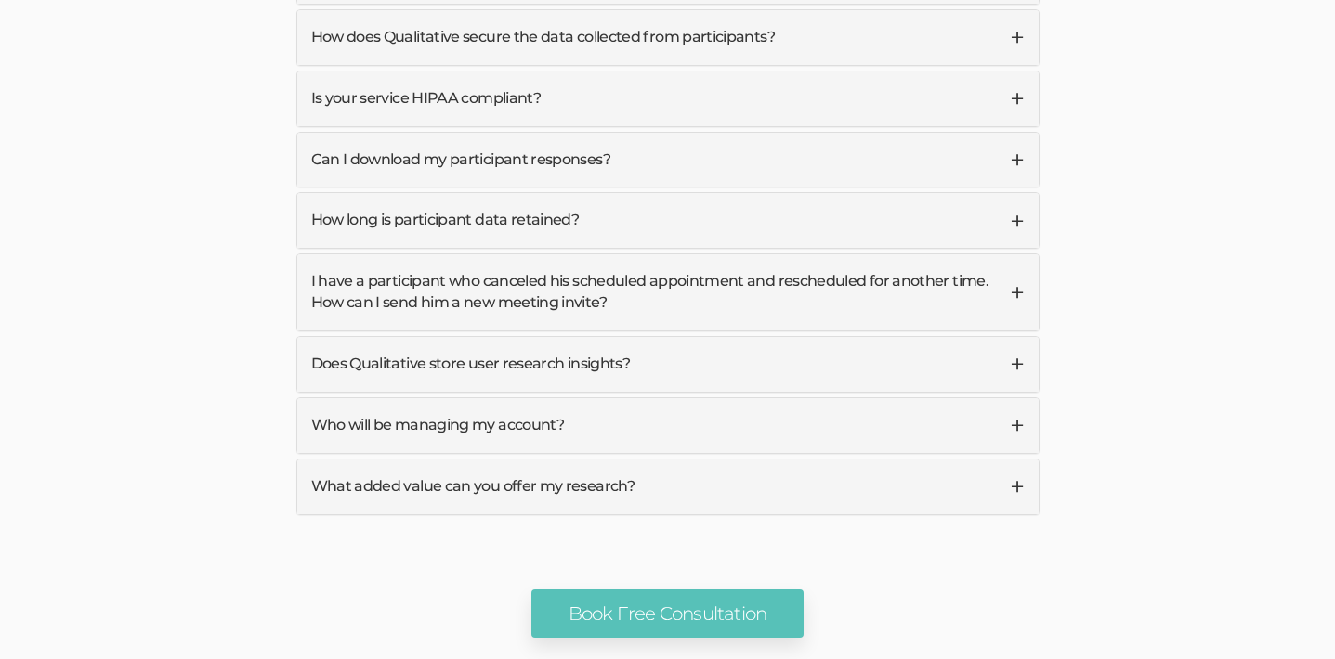
click at [1011, 460] on link "What added value can you offer my research?" at bounding box center [667, 487] width 741 height 55
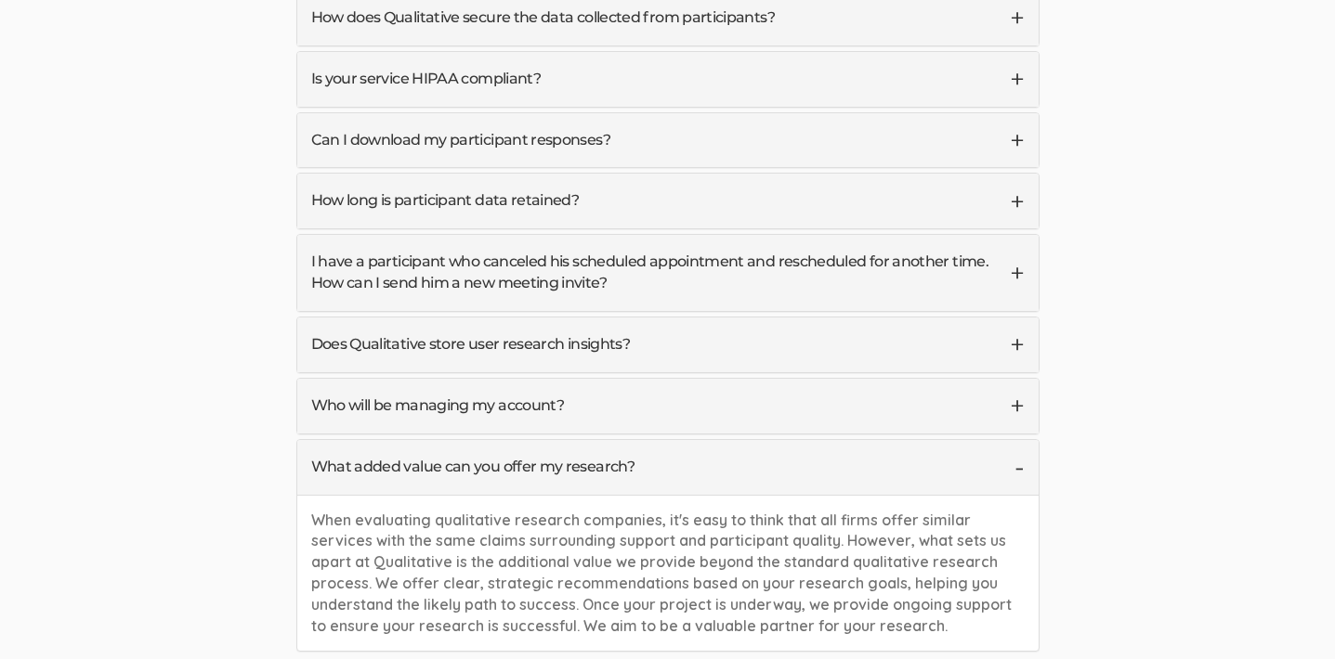
scroll to position [5940, 0]
click at [1022, 442] on link "What added value can you offer my research?" at bounding box center [667, 469] width 741 height 55
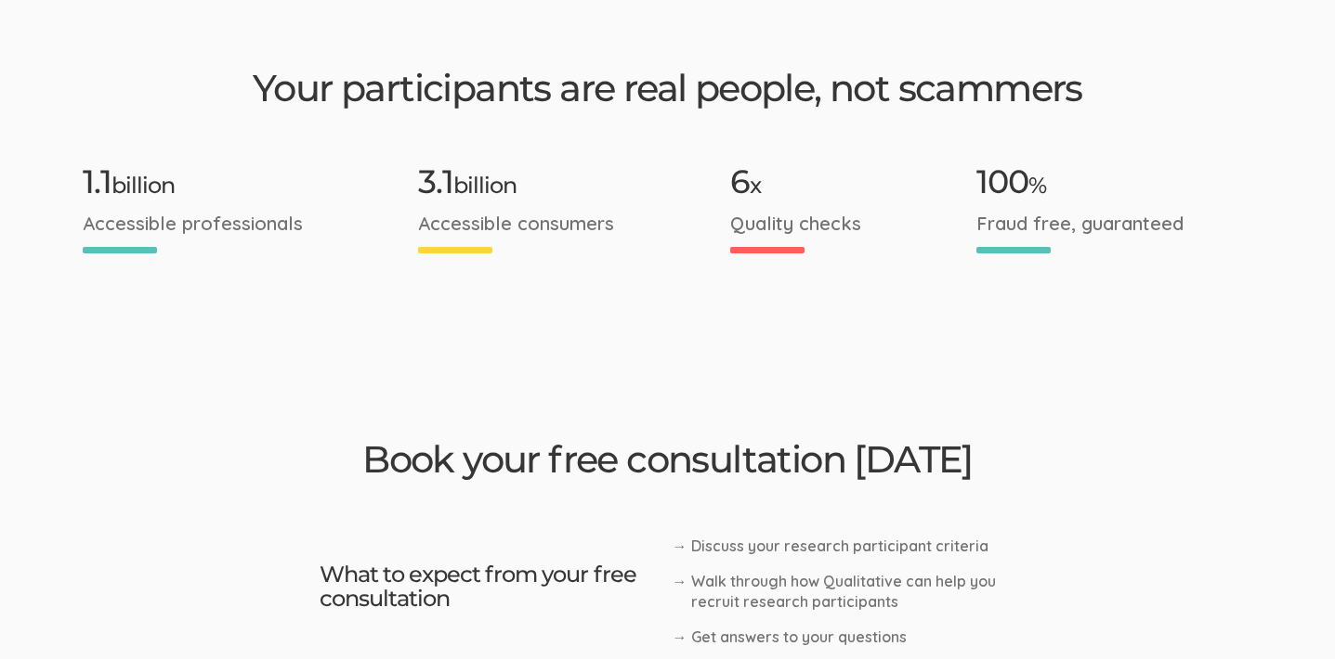
scroll to position [3331, 0]
